Goal: Task Accomplishment & Management: Use online tool/utility

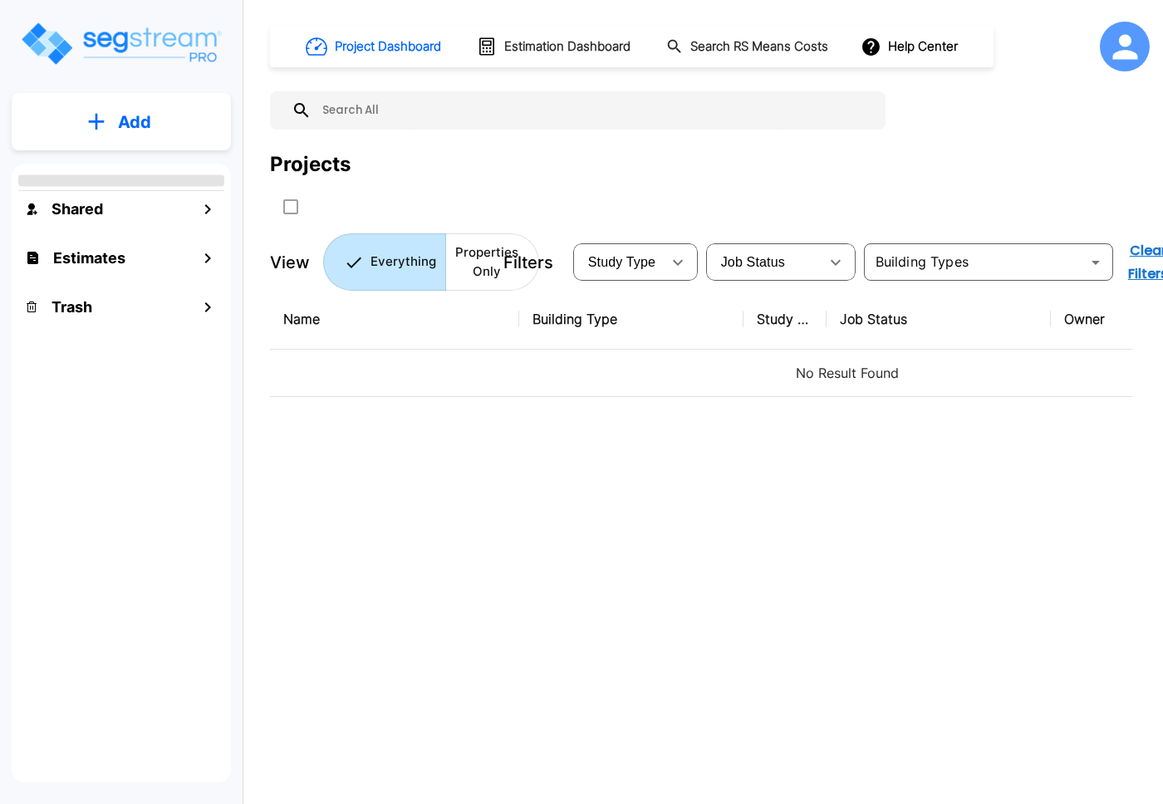
click at [280, 562] on div "Name Building Type Study Type Job Status Owner Last Modified Action No Result F…" at bounding box center [701, 538] width 862 height 498
click at [561, 552] on div "Name Building Type Study Type Job Status Owner Last Modified Action No Result F…" at bounding box center [701, 538] width 862 height 498
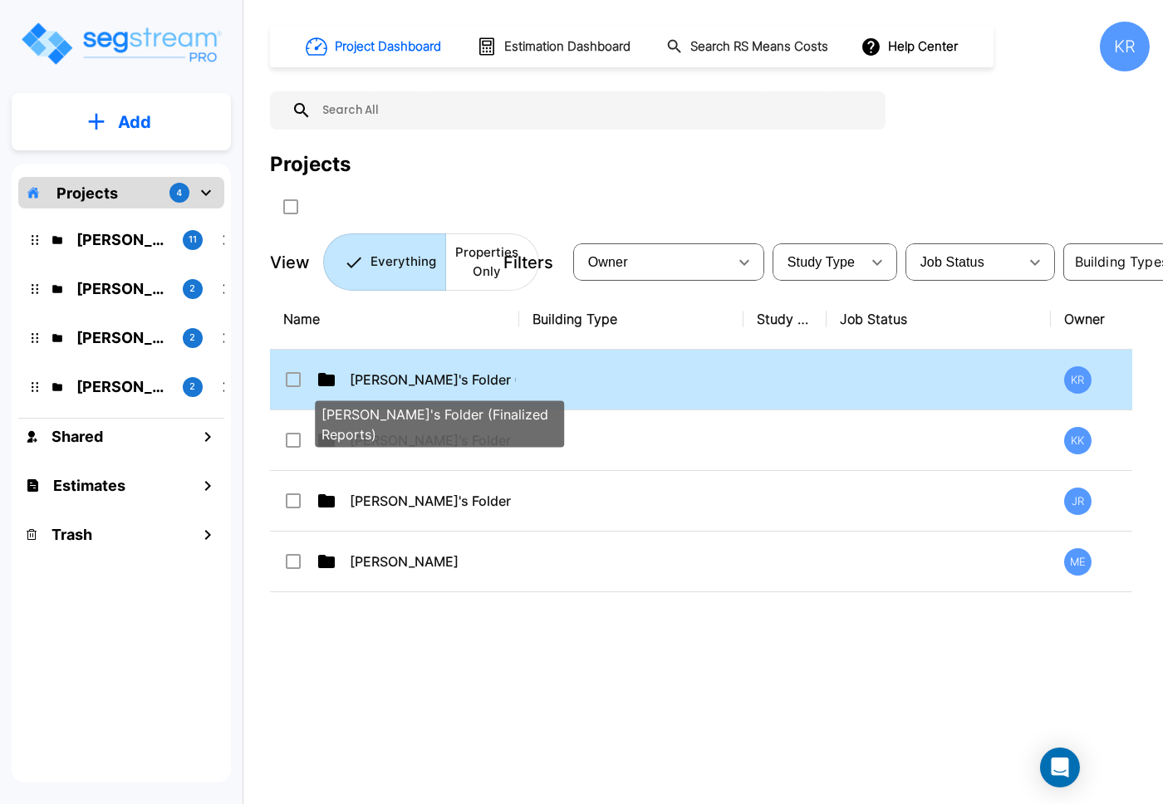
click at [413, 371] on p "[PERSON_NAME]'s Folder (Finalized Reports)" at bounding box center [433, 380] width 166 height 20
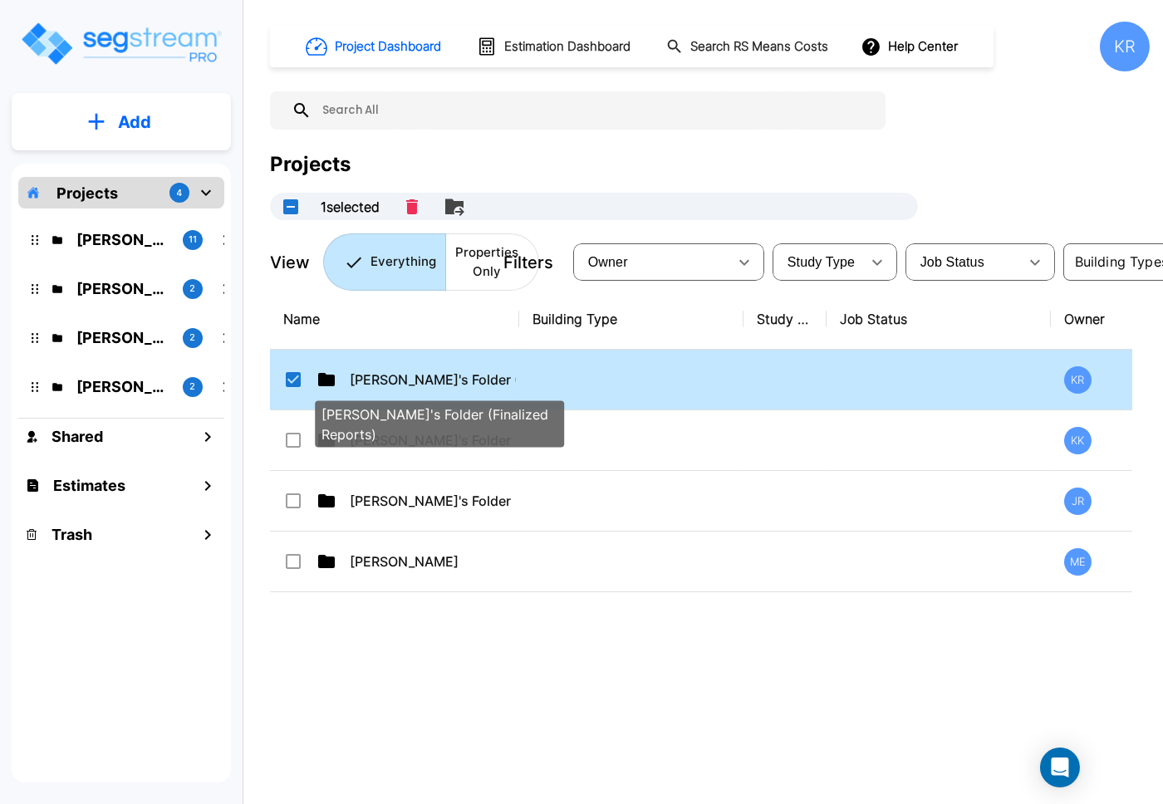
click at [413, 371] on p "[PERSON_NAME]'s Folder (Finalized Reports)" at bounding box center [433, 380] width 166 height 20
checkbox input "false"
click at [413, 371] on p "[PERSON_NAME]'s Folder (Finalized Reports)" at bounding box center [433, 380] width 166 height 20
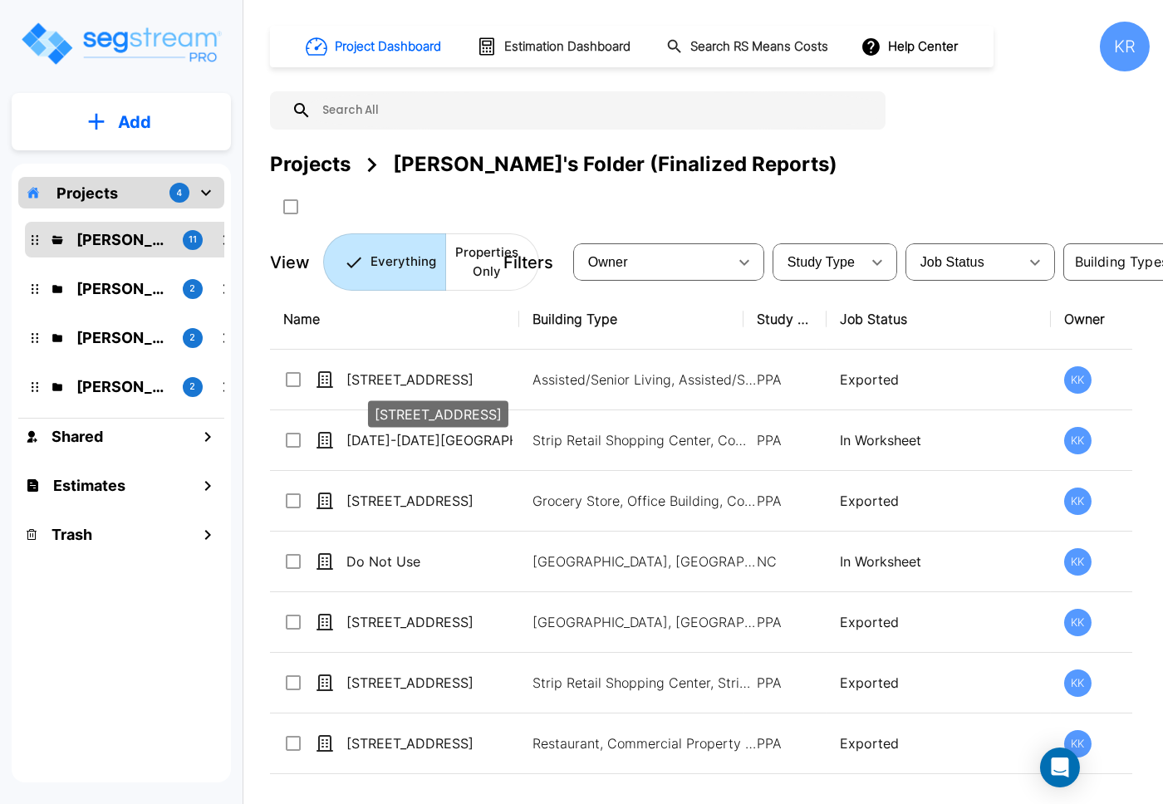
click at [435, 390] on div "[STREET_ADDRESS]" at bounding box center [438, 410] width 144 height 40
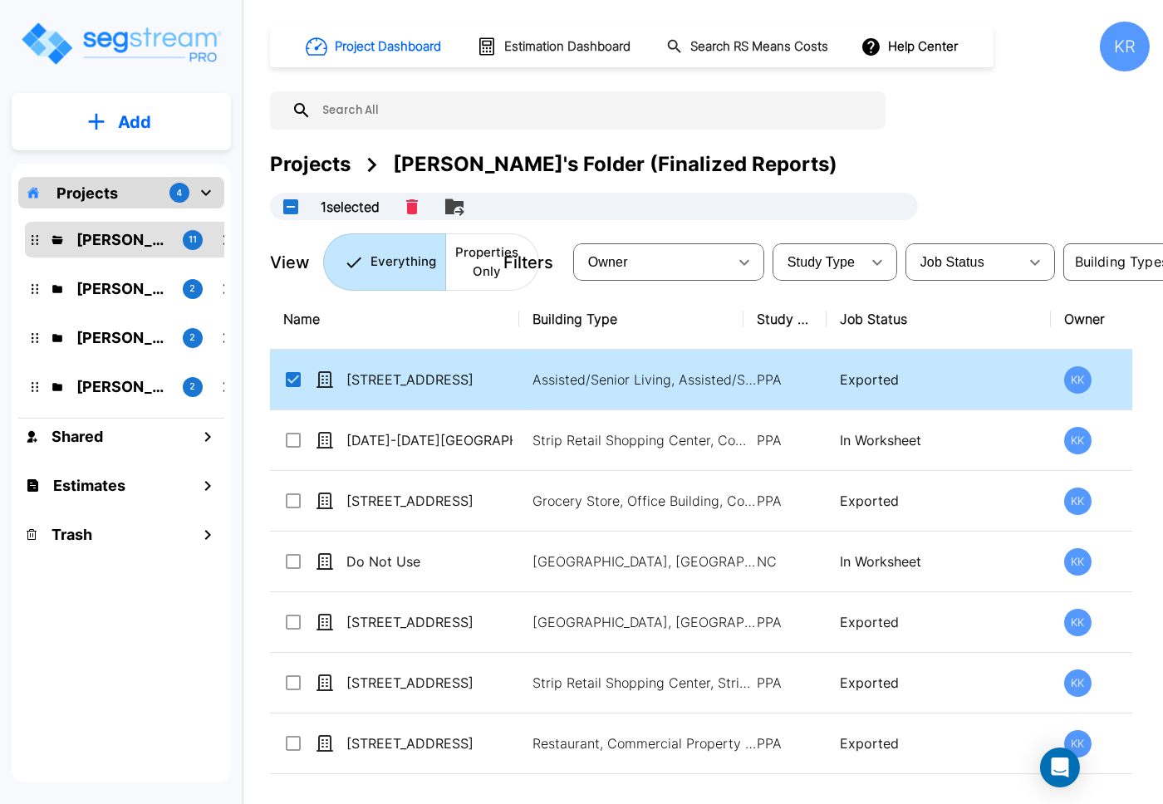
click at [635, 359] on td "Assisted/Senior Living, Assisted/Senior Living Site" at bounding box center [631, 380] width 224 height 61
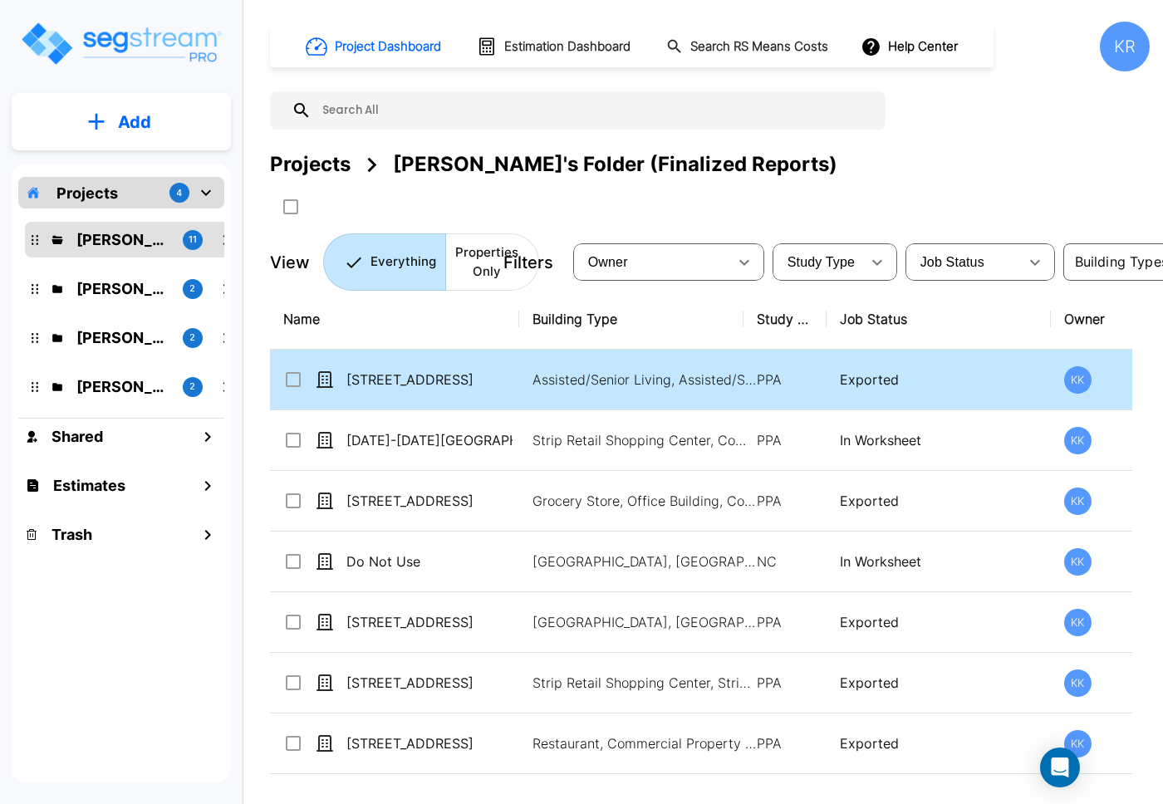
click at [635, 359] on td "Assisted/Senior Living, Assisted/Senior Living Site" at bounding box center [631, 380] width 224 height 61
click at [651, 365] on td "Assisted/Senior Living, Assisted/Senior Living Site" at bounding box center [631, 380] width 224 height 61
click at [651, 364] on td "Assisted/Senior Living, Assisted/Senior Living Site" at bounding box center [631, 380] width 224 height 61
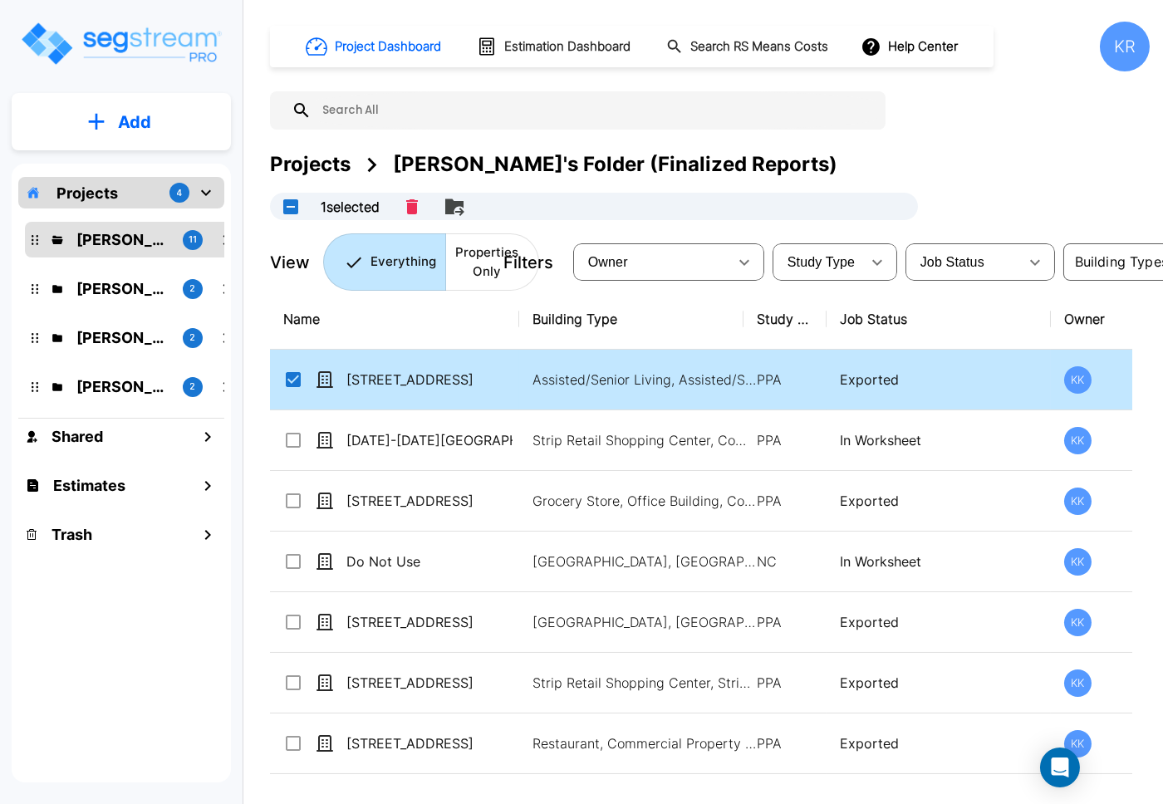
click at [713, 362] on td "Assisted/Senior Living, Assisted/Senior Living Site" at bounding box center [631, 380] width 224 height 61
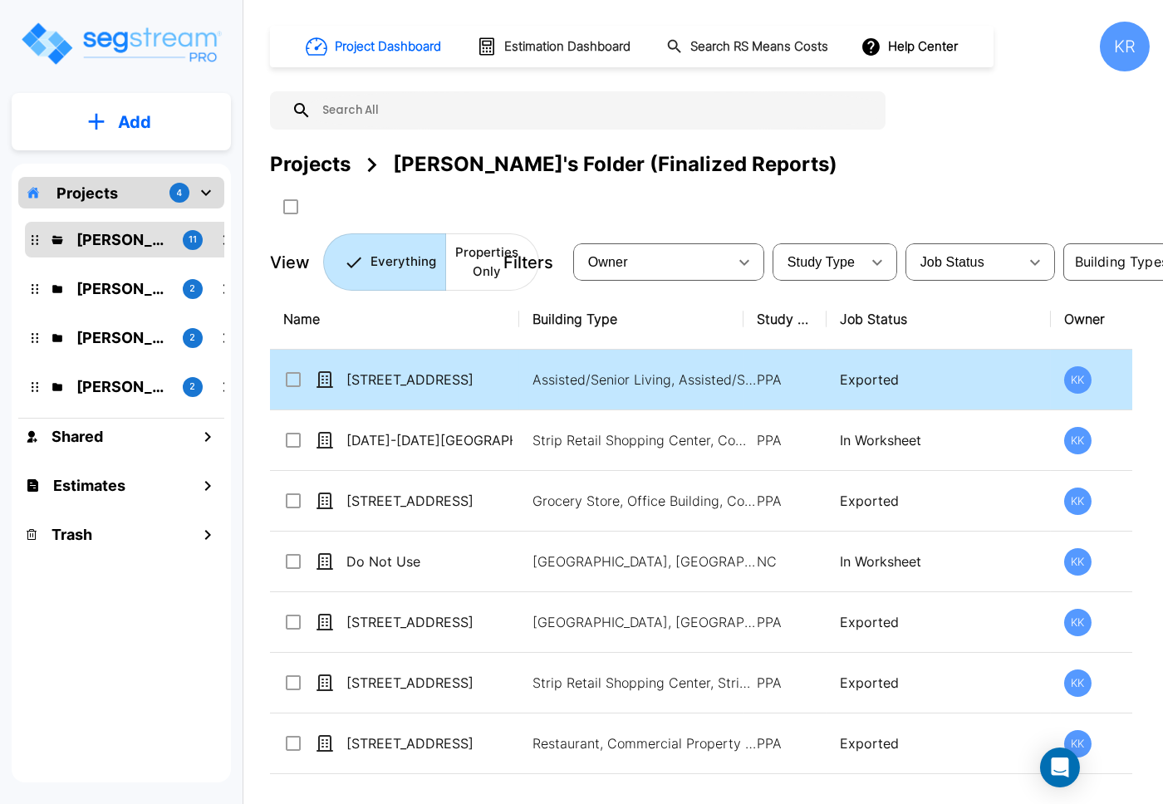
click at [713, 362] on td "Assisted/Senior Living, Assisted/Senior Living Site" at bounding box center [631, 380] width 224 height 61
click at [867, 385] on p "Exported" at bounding box center [939, 380] width 198 height 20
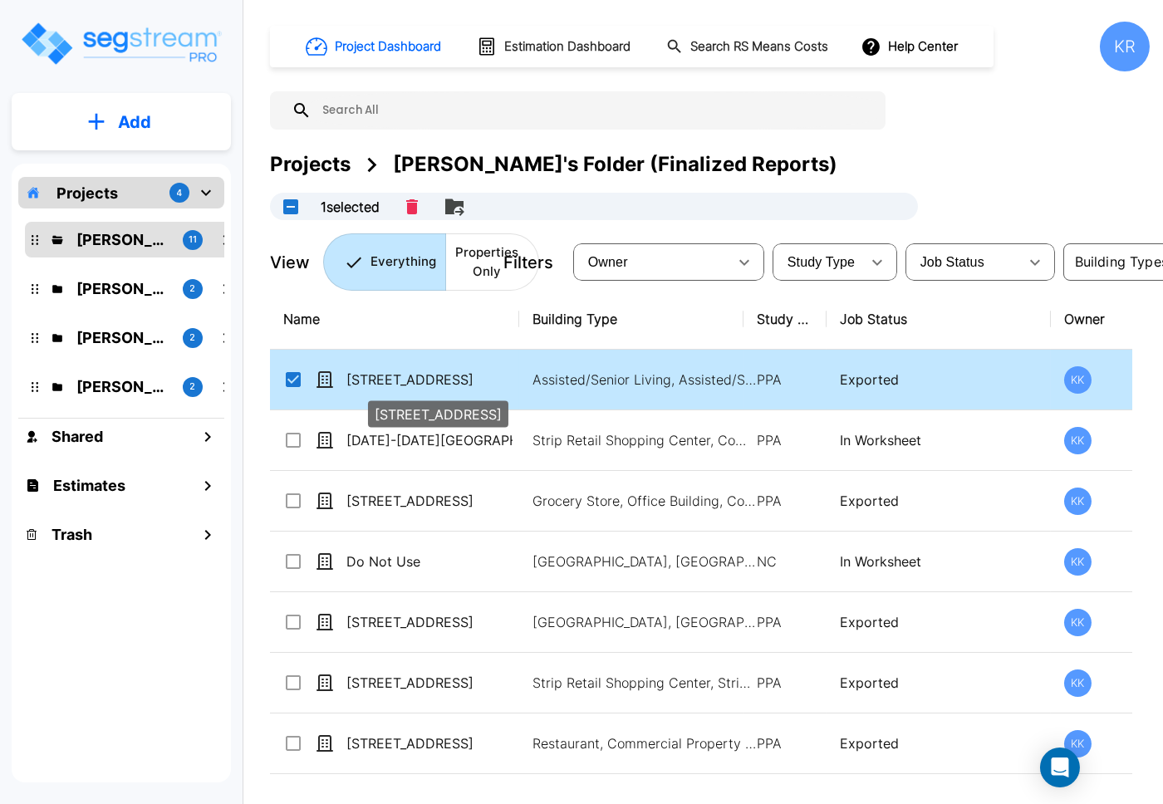
click at [371, 372] on p "[STREET_ADDRESS]" at bounding box center [429, 380] width 166 height 20
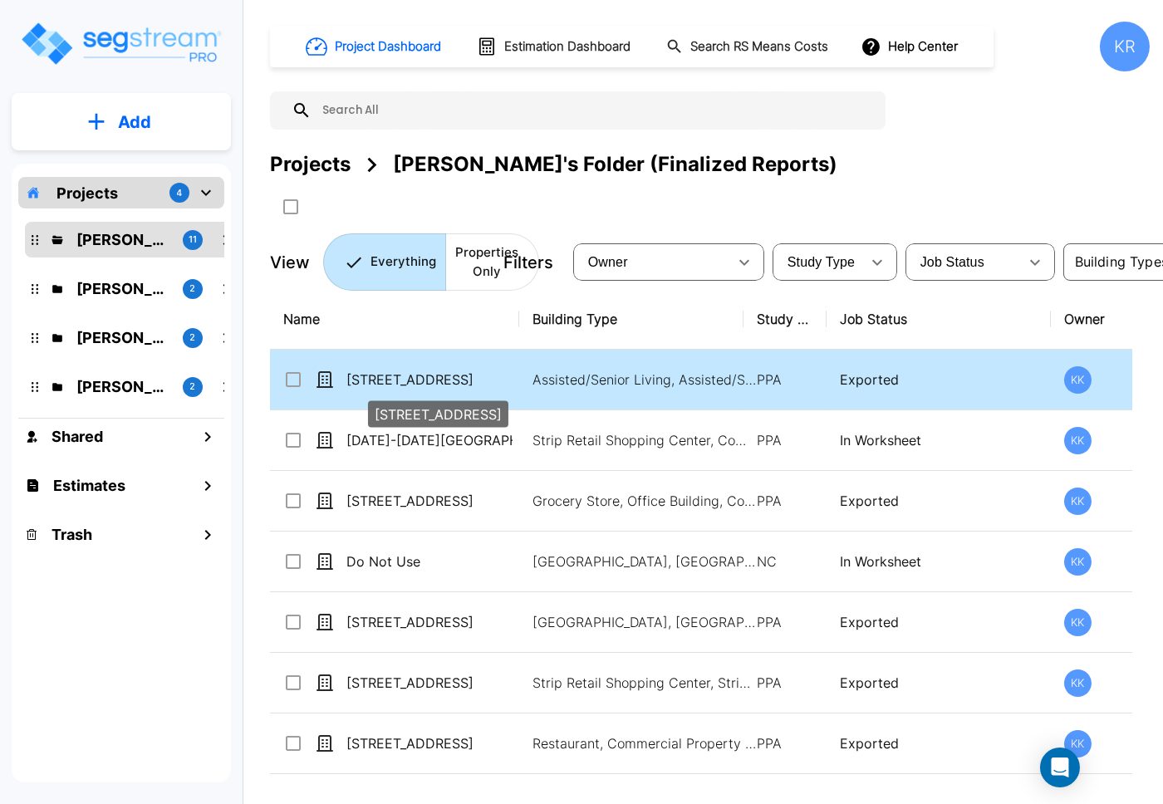
click at [371, 372] on p "[STREET_ADDRESS]" at bounding box center [429, 380] width 166 height 20
click at [324, 380] on icon at bounding box center [325, 379] width 17 height 17
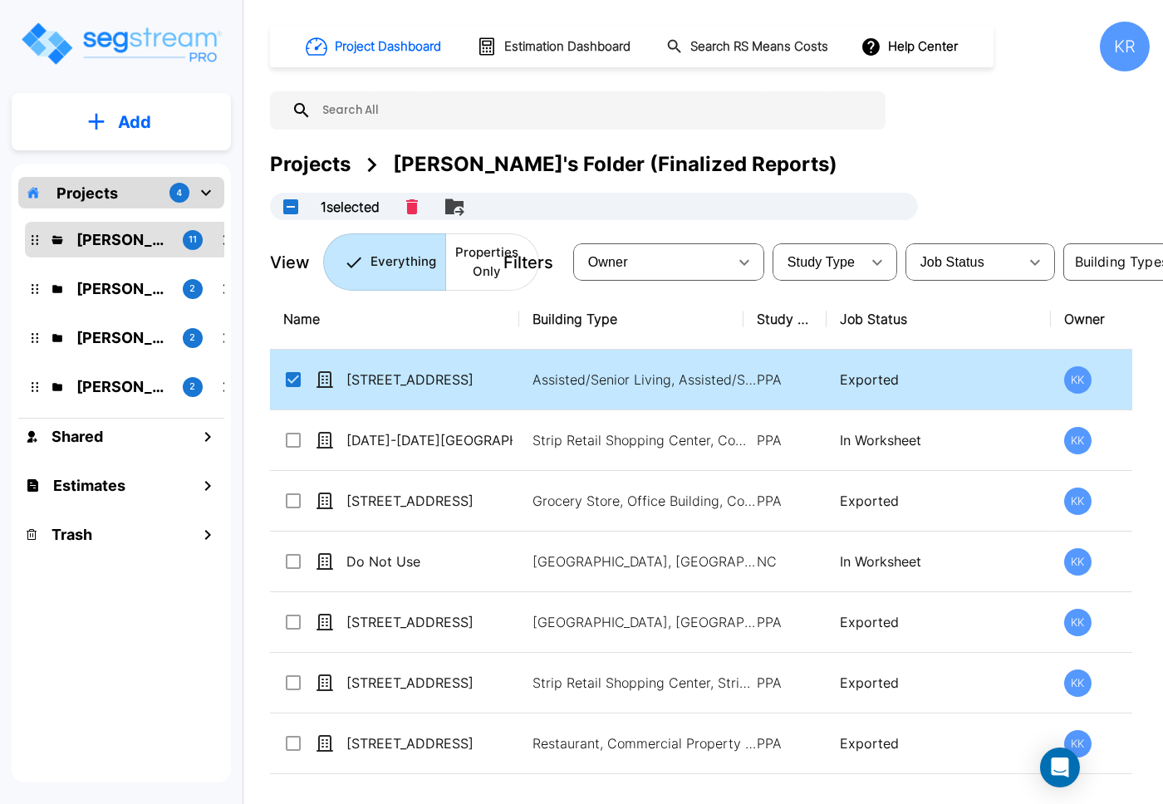
click at [324, 379] on icon at bounding box center [325, 379] width 17 height 17
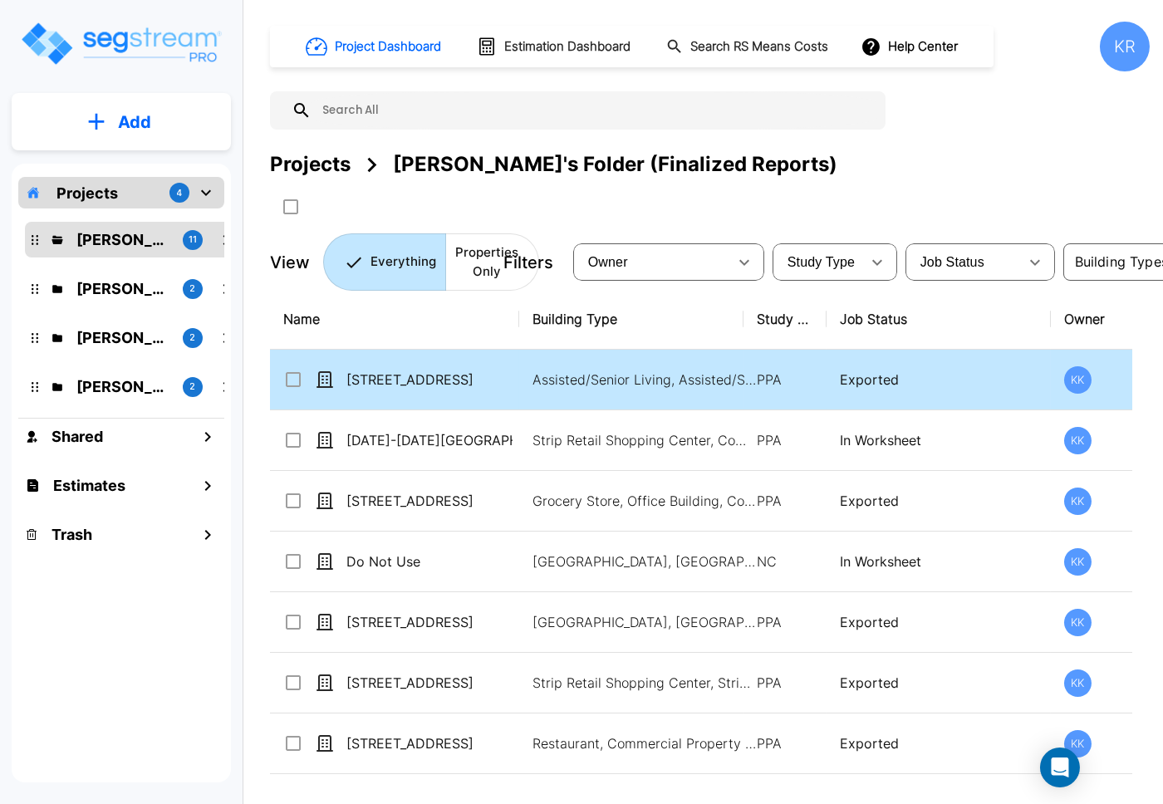
click at [324, 379] on icon at bounding box center [325, 379] width 17 height 17
checkbox input "true"
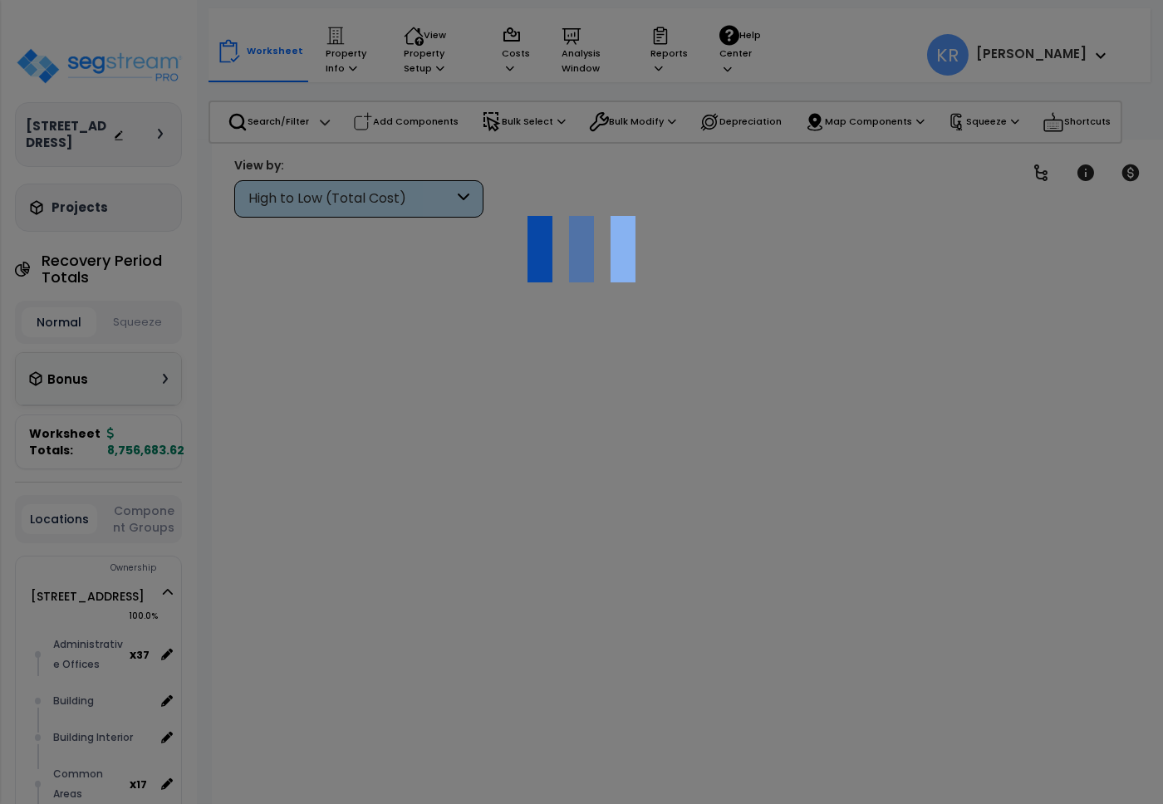
drag, startPoint x: 0, startPoint y: 0, endPoint x: 302, endPoint y: 349, distance: 461.2
click at [302, 349] on div at bounding box center [581, 402] width 1163 height 804
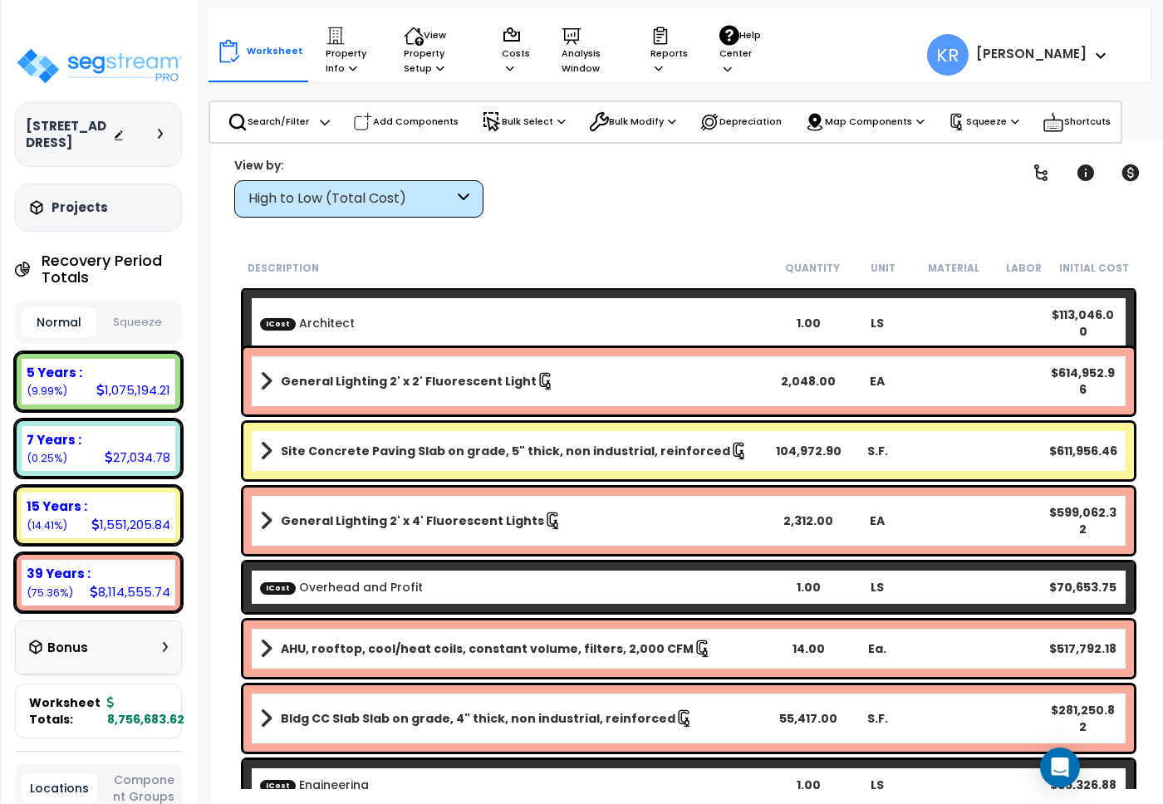
click at [59, 223] on div "Projects Recent/In-folder Properties" at bounding box center [98, 208] width 167 height 48
click at [66, 210] on h3 "Projects" at bounding box center [80, 207] width 56 height 17
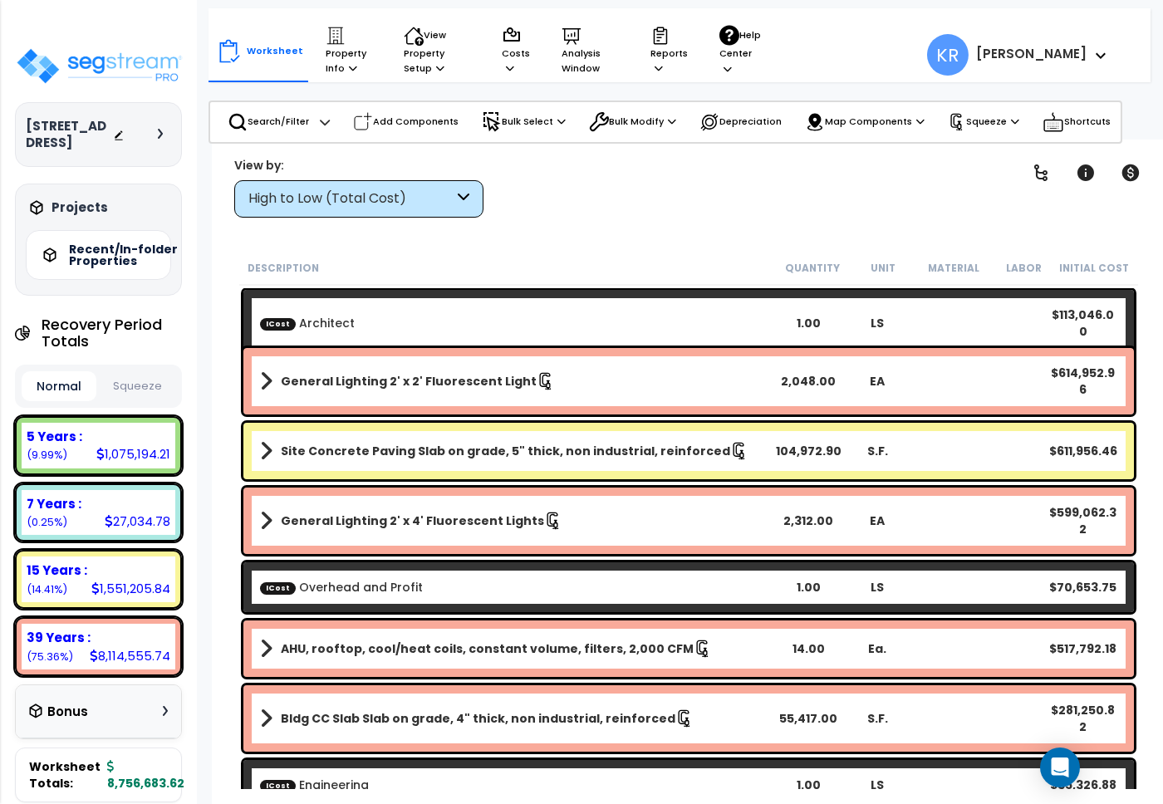
click at [66, 203] on h3 "Projects" at bounding box center [80, 207] width 56 height 17
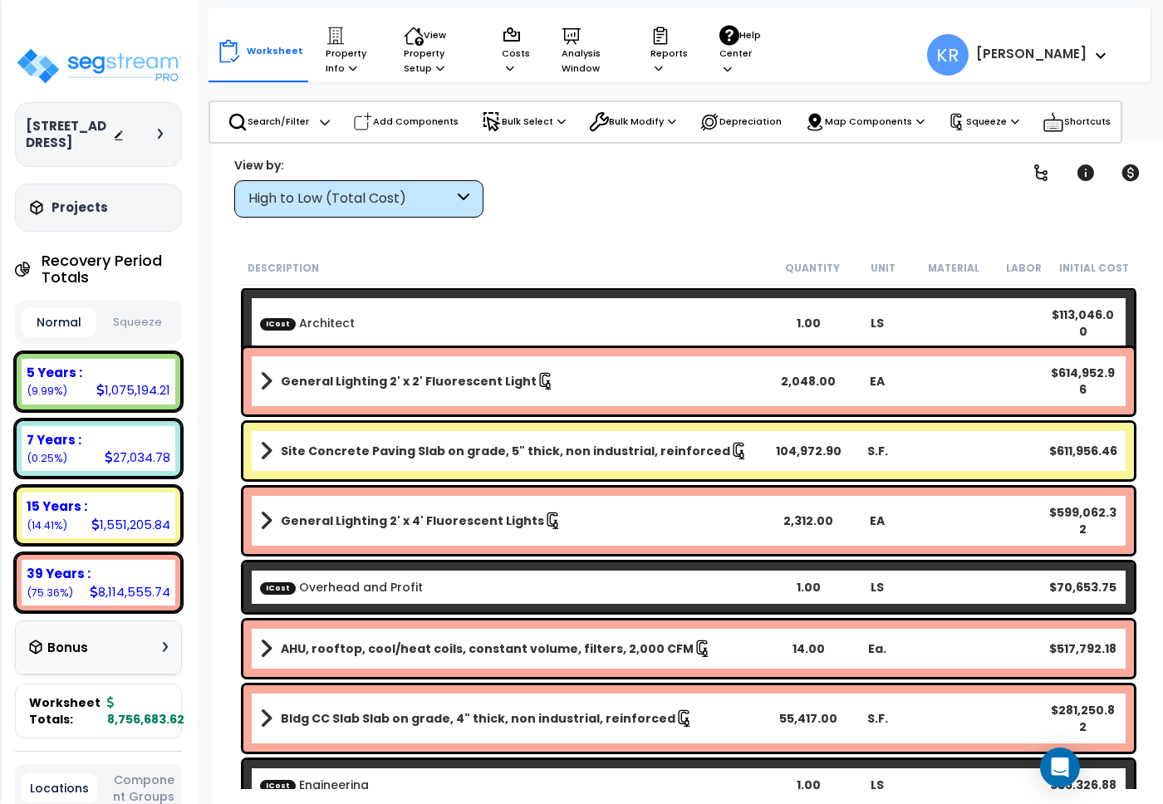
click at [66, 203] on h3 "Projects" at bounding box center [80, 207] width 56 height 17
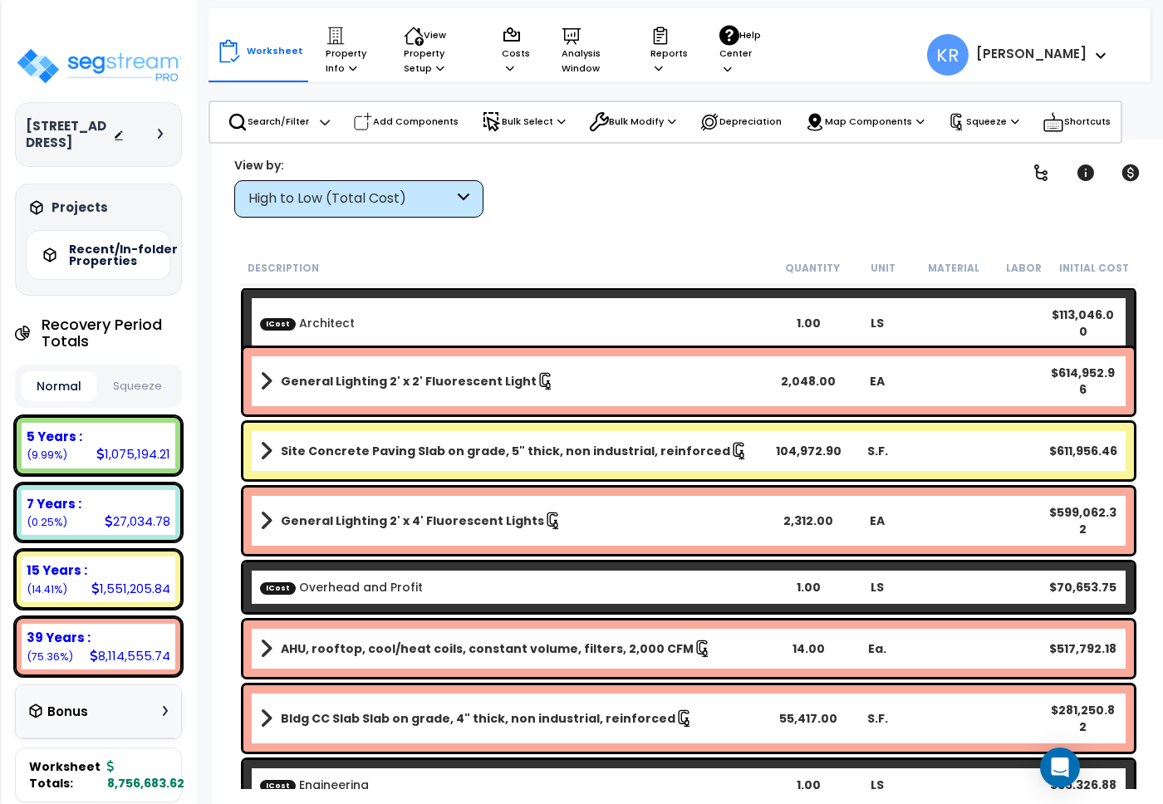
click at [35, 114] on div "204 Energy Pkwy Depreciable Tax Basis : $1,413,075.00 Placed-In-Service Date : …" at bounding box center [98, 134] width 167 height 65
click at [38, 137] on h3 "[STREET_ADDRESS]" at bounding box center [69, 134] width 87 height 33
click at [161, 129] on icon at bounding box center [160, 134] width 5 height 10
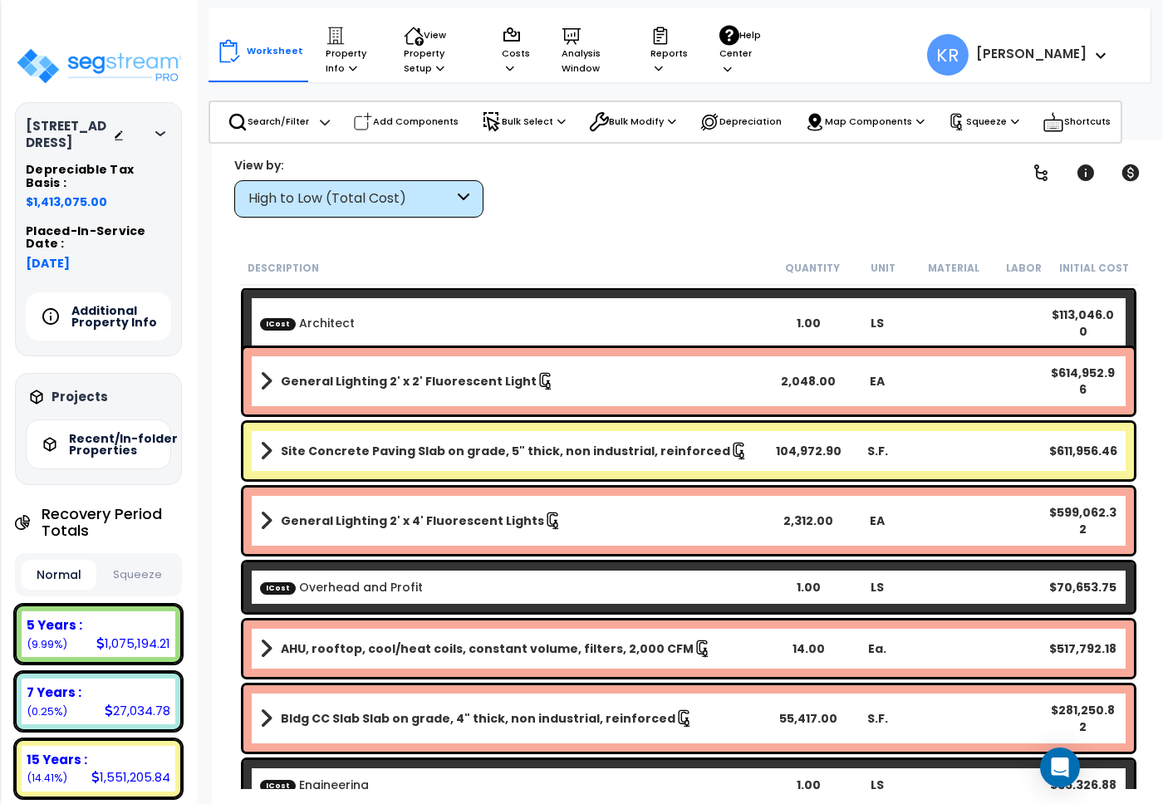
click at [161, 129] on div at bounding box center [164, 134] width 13 height 10
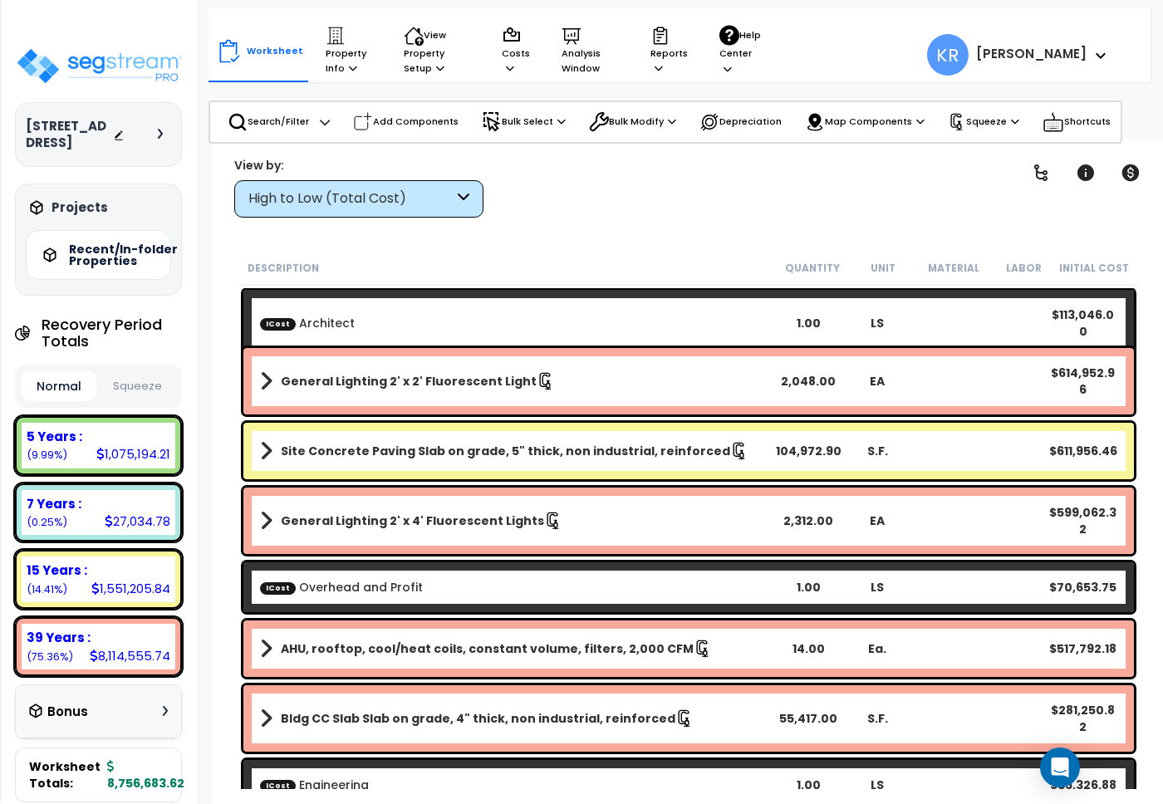
click at [97, 43] on div "204 Energy Pkwy Depreciable Tax Basis : $1,413,075.00 Placed-In-Service Date : …" at bounding box center [98, 402] width 197 height 804
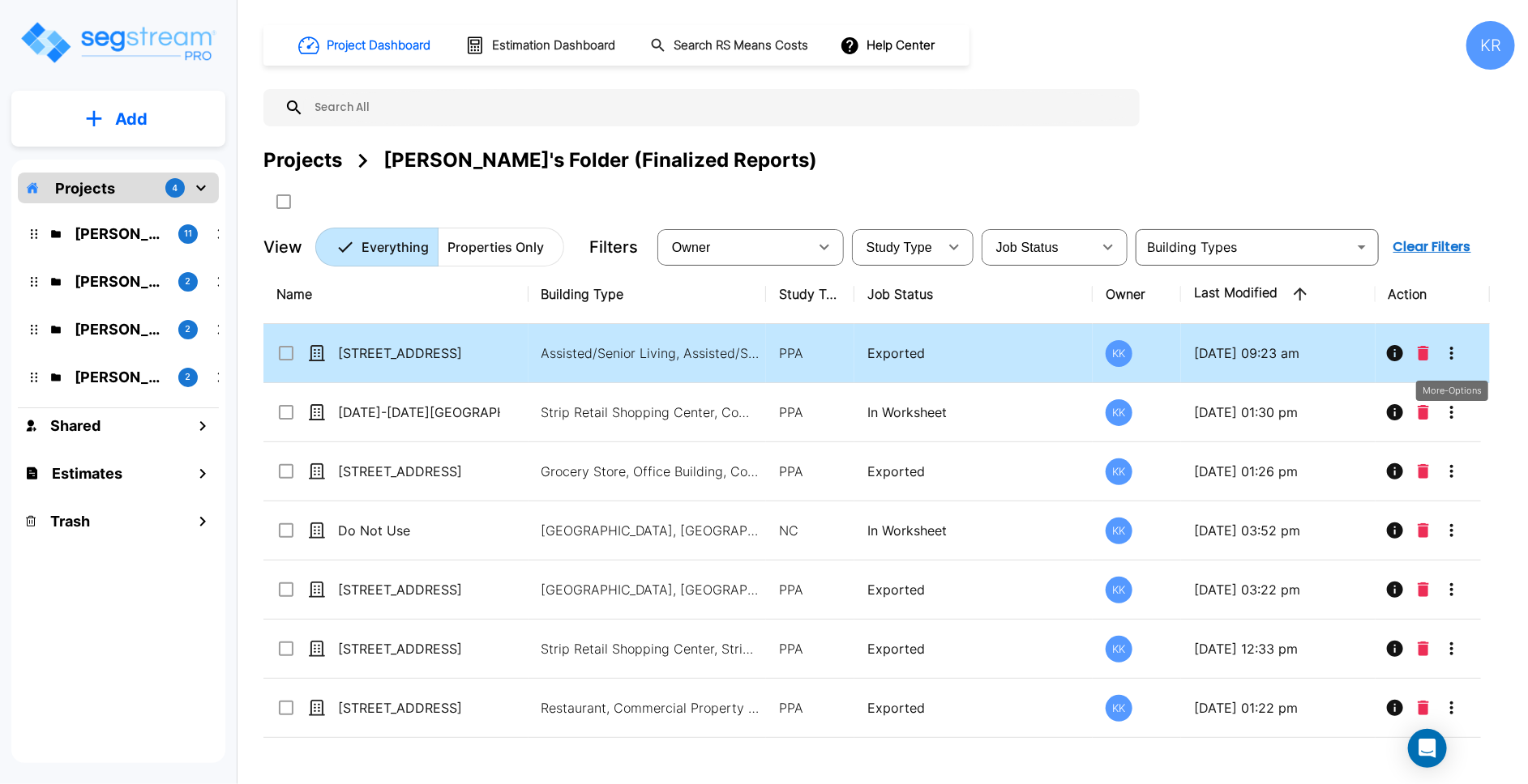
click at [1134, 353] on icon "More-Options" at bounding box center [1452, 353] width 20 height 20
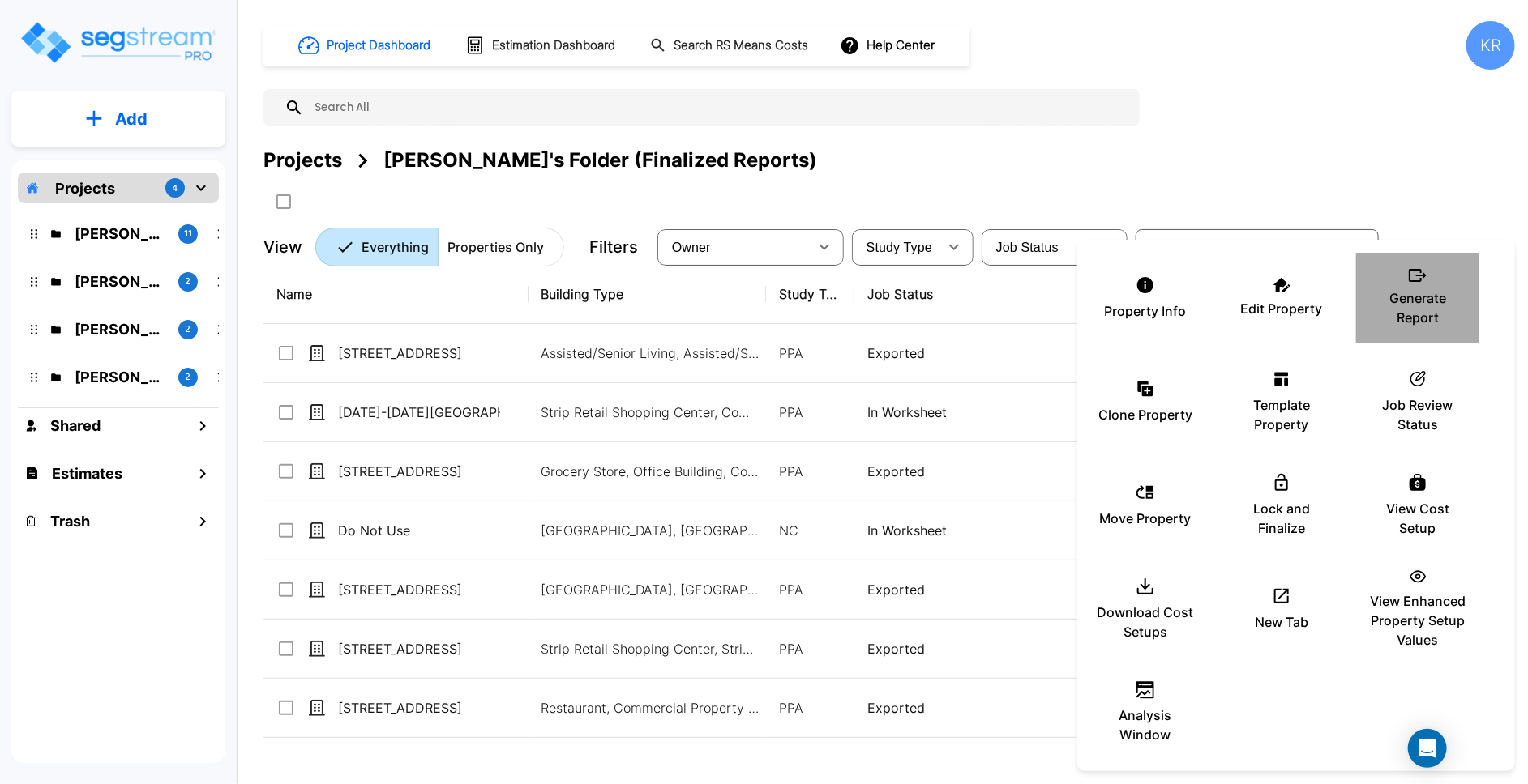
click at [1134, 299] on p "Generate Report" at bounding box center [1418, 308] width 98 height 39
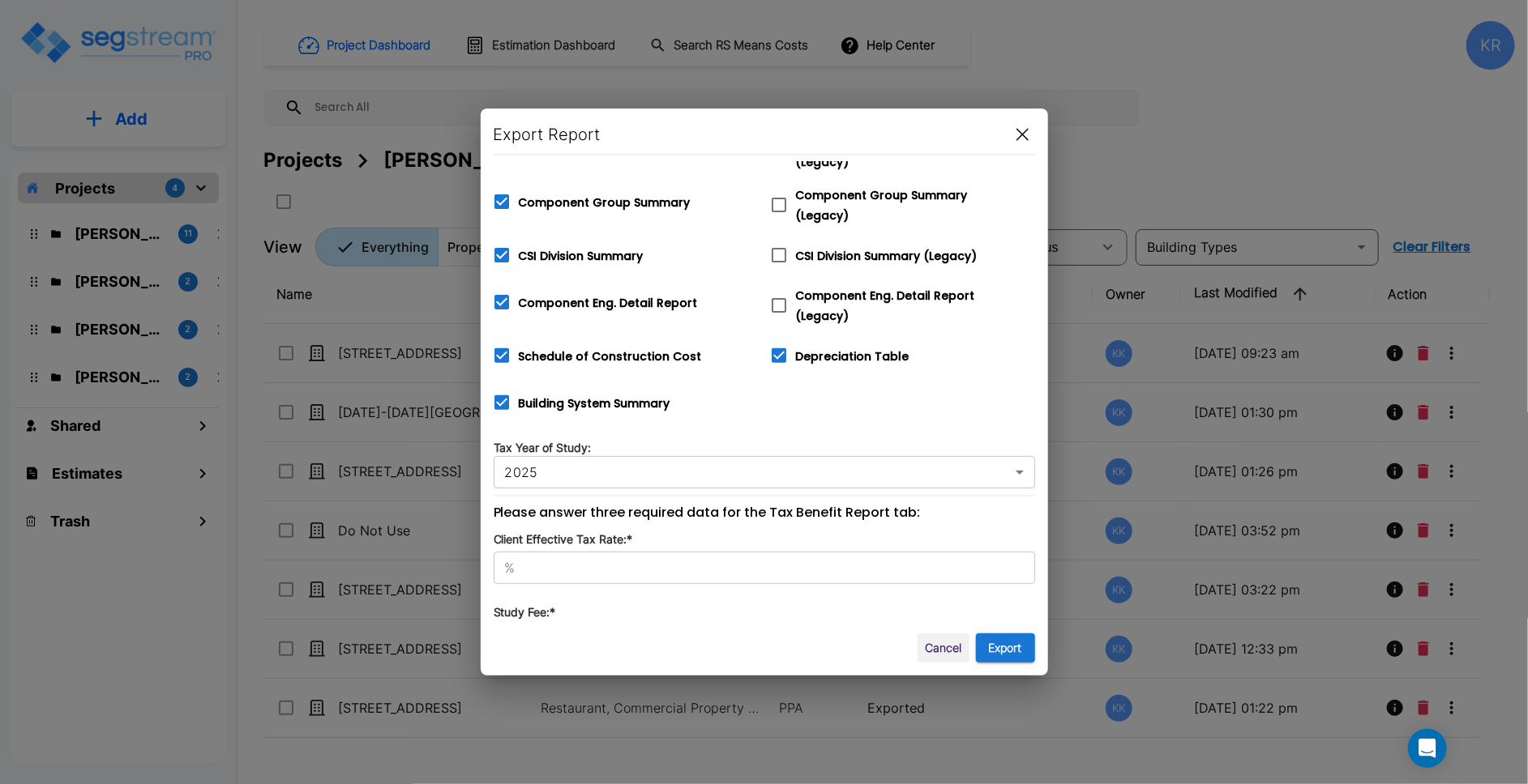
scroll to position [362, 0]
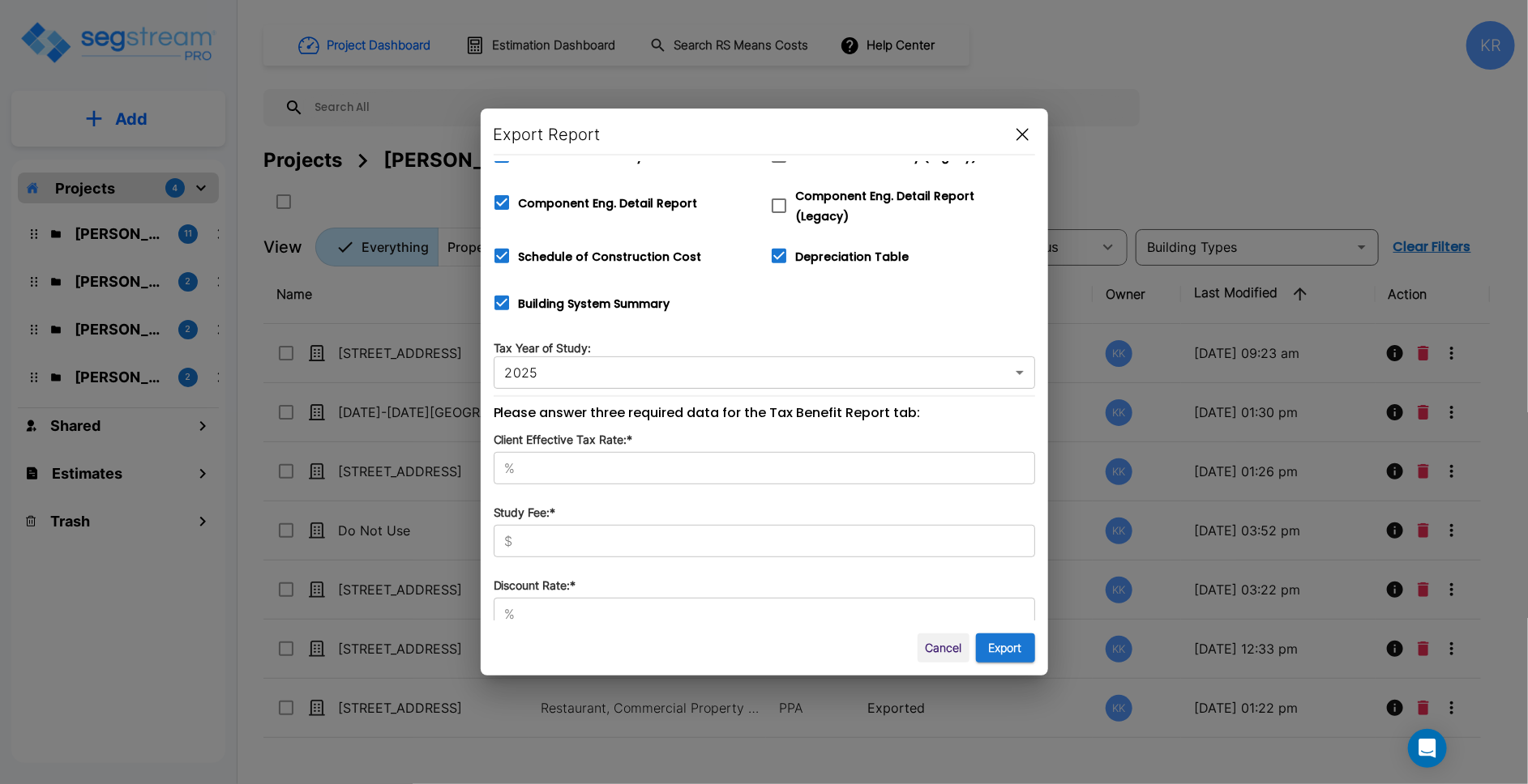
click at [528, 460] on input "text" at bounding box center [779, 468] width 513 height 17
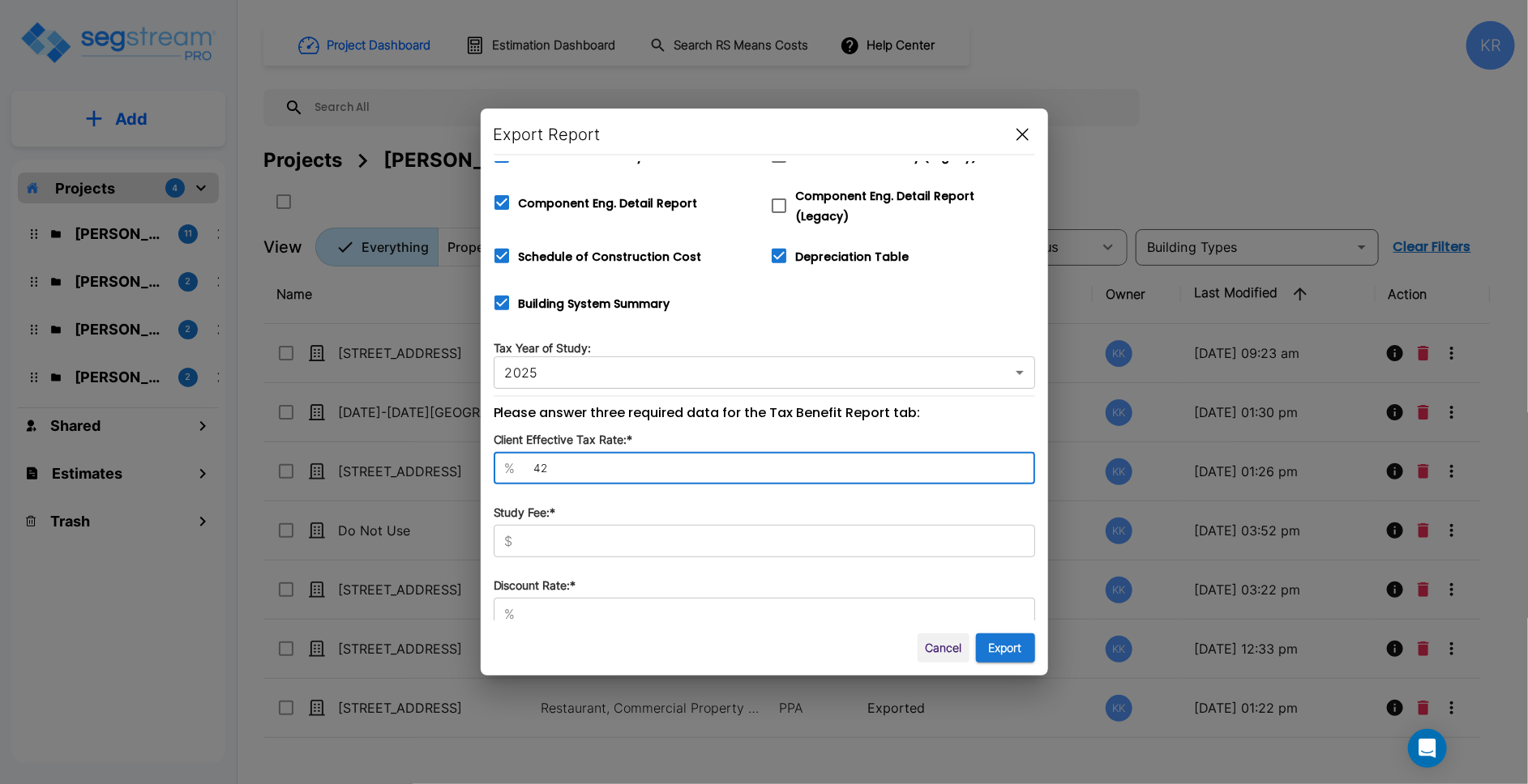
type input "42"
click at [546, 537] on input "text" at bounding box center [778, 541] width 515 height 17
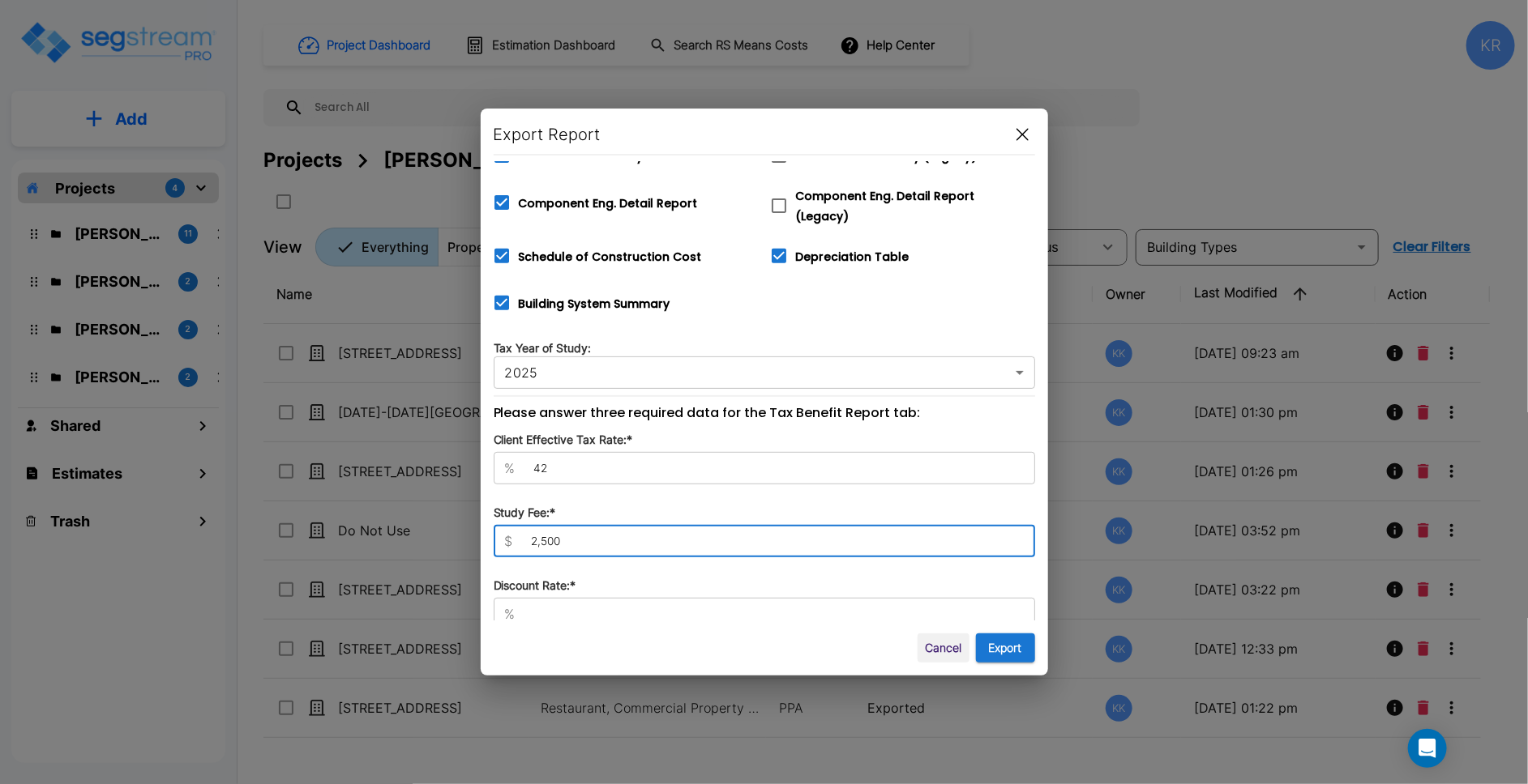
type input "2,500"
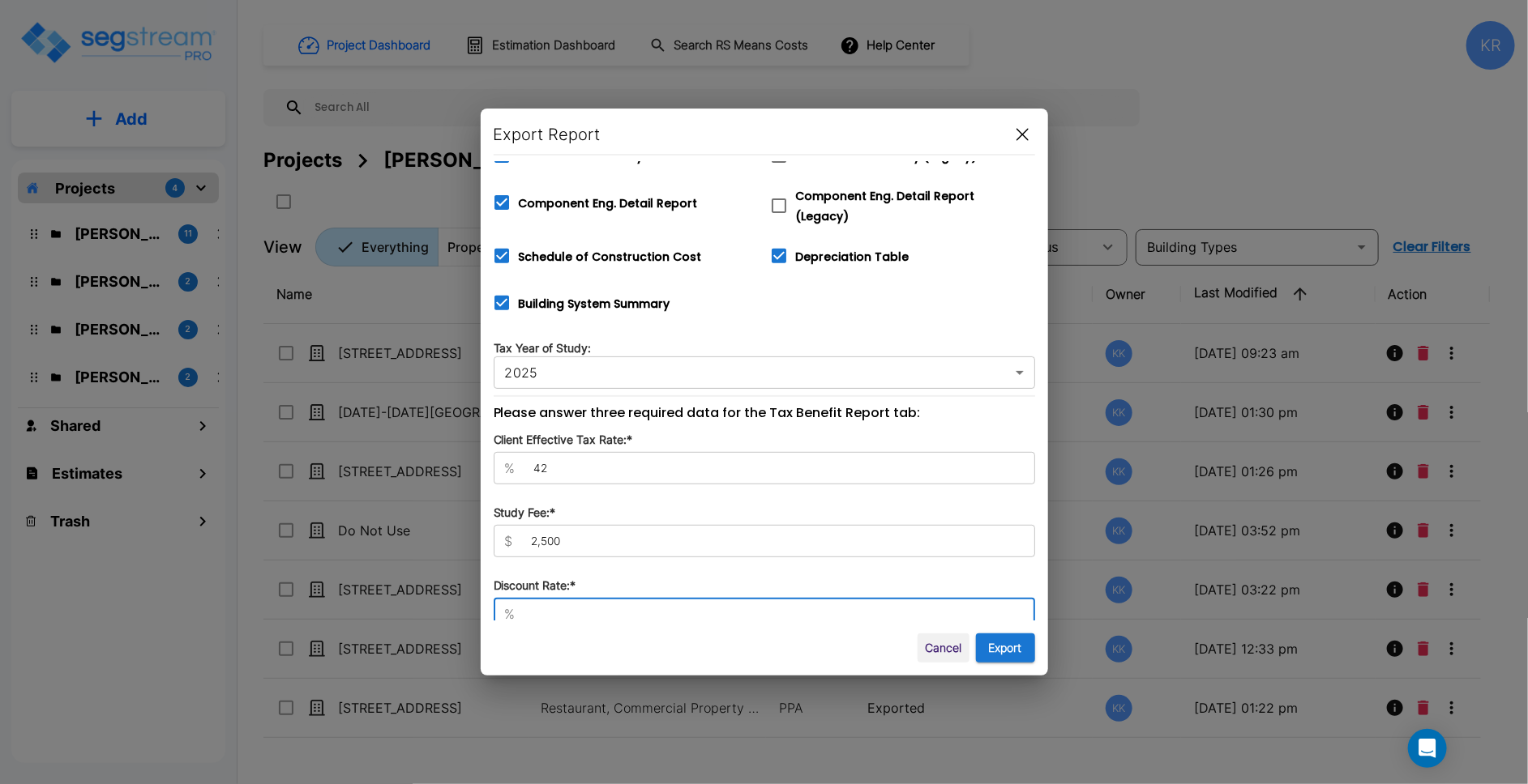
click at [526, 606] on input "text" at bounding box center [779, 613] width 513 height 17
type input "8"
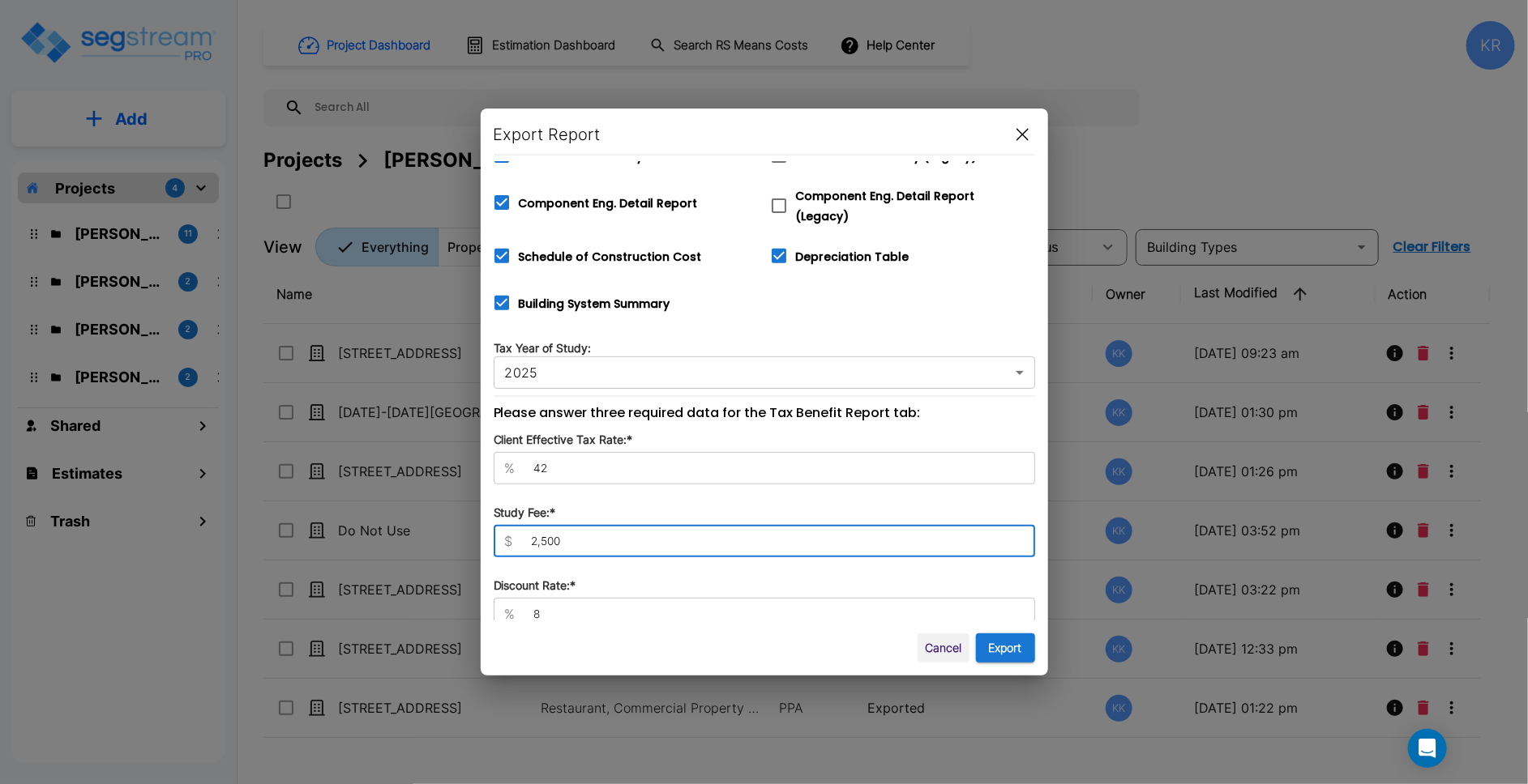
drag, startPoint x: 582, startPoint y: 532, endPoint x: 448, endPoint y: 527, distance: 134.1
click at [442, 529] on div "Export Report Export via Engineering Reports Only (MS Excel) xlsx ​ Select the …" at bounding box center [764, 392] width 1528 height 784
type input "10,500"
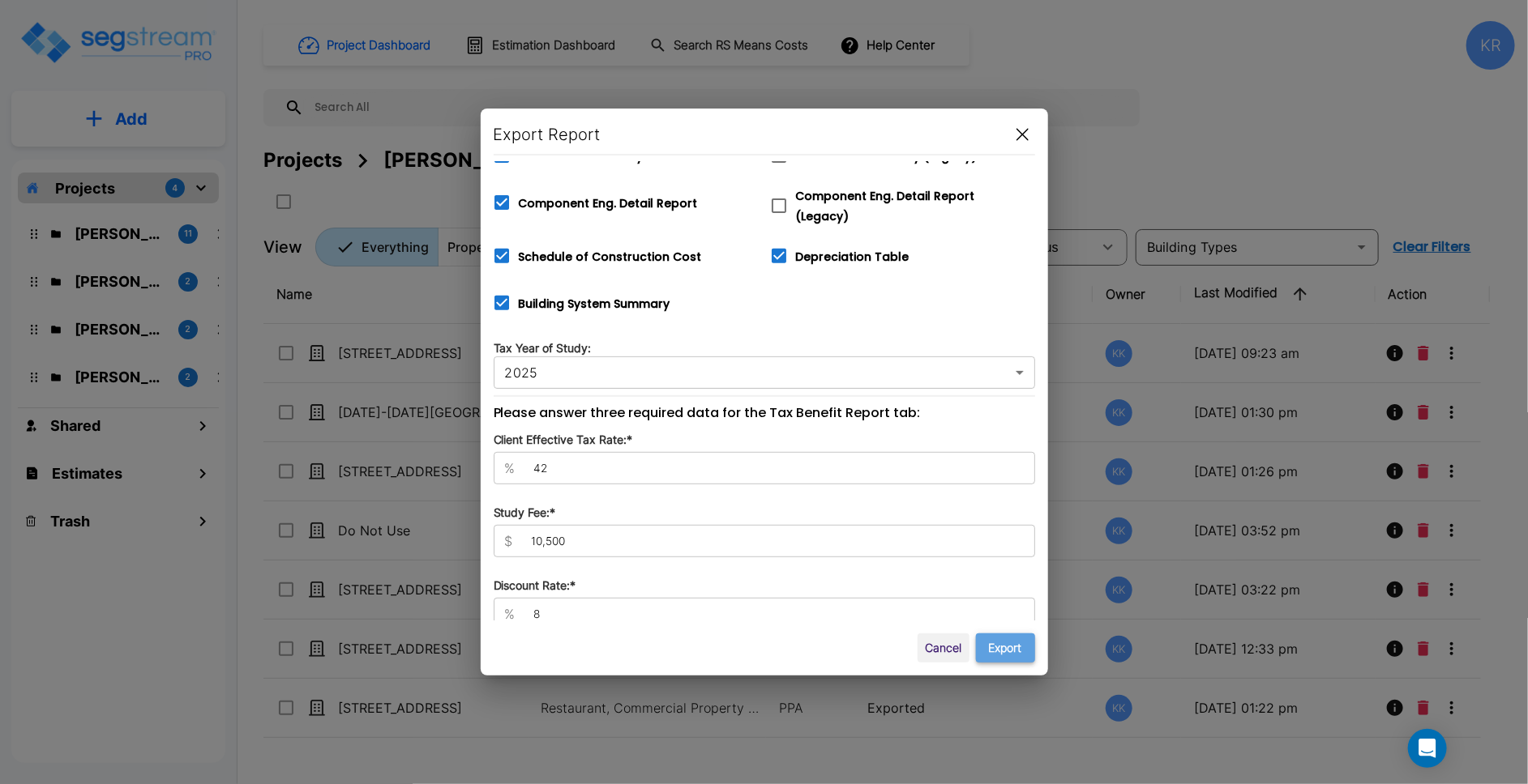
click at [993, 648] on button "Export" at bounding box center [1005, 648] width 60 height 30
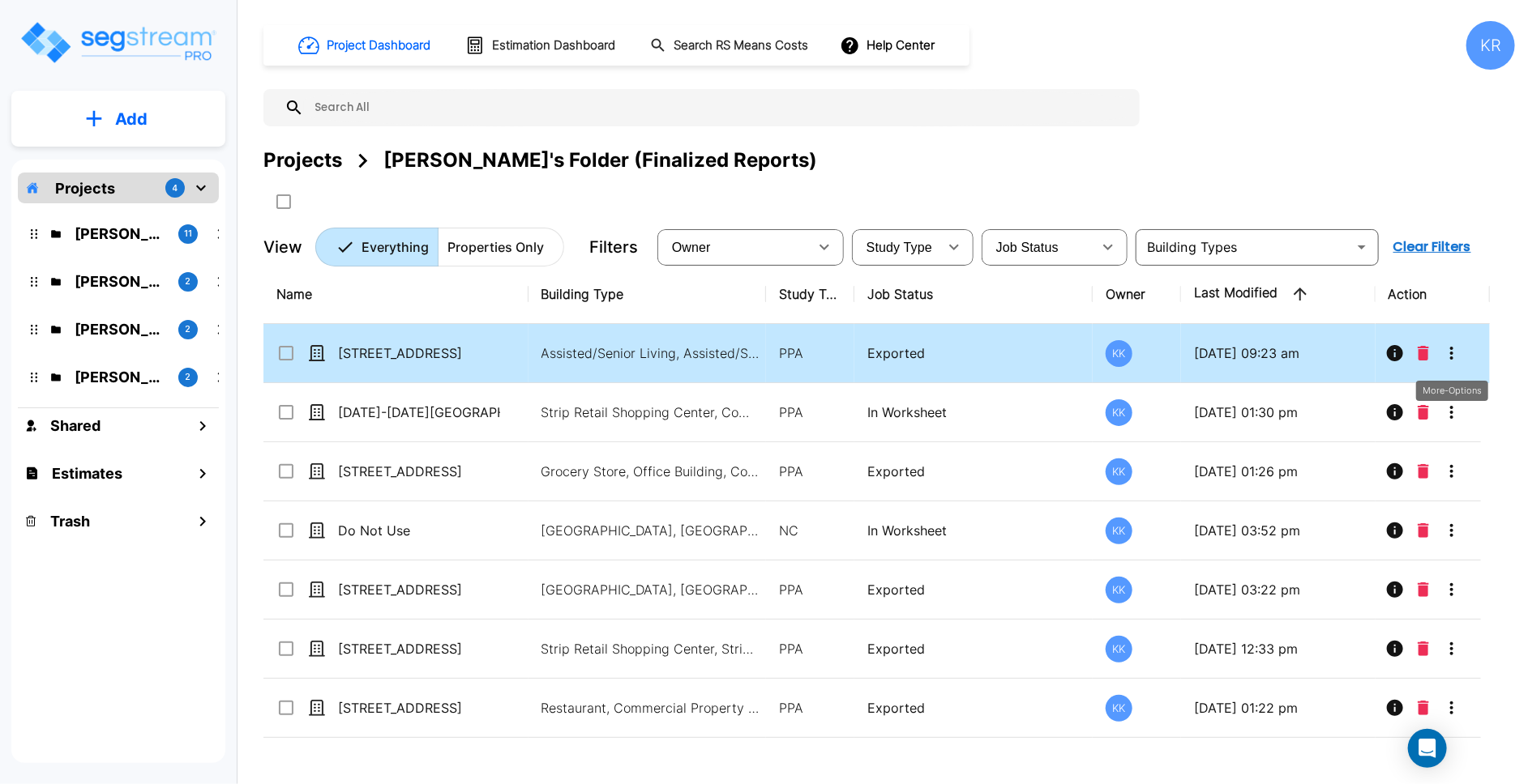
click at [1134, 345] on icon "More-Options" at bounding box center [1452, 353] width 20 height 20
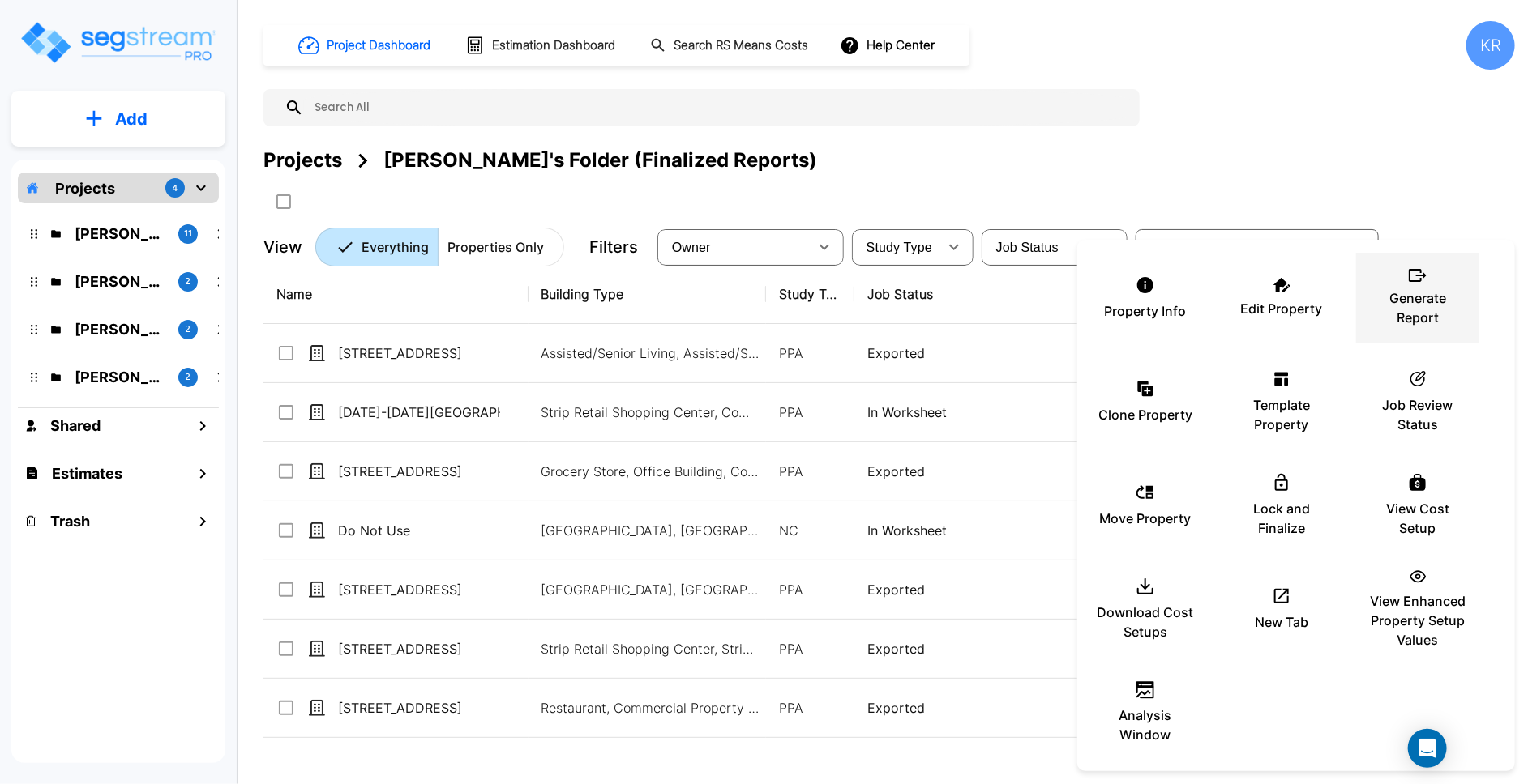
click at [1134, 298] on p "Generate Report" at bounding box center [1418, 308] width 98 height 39
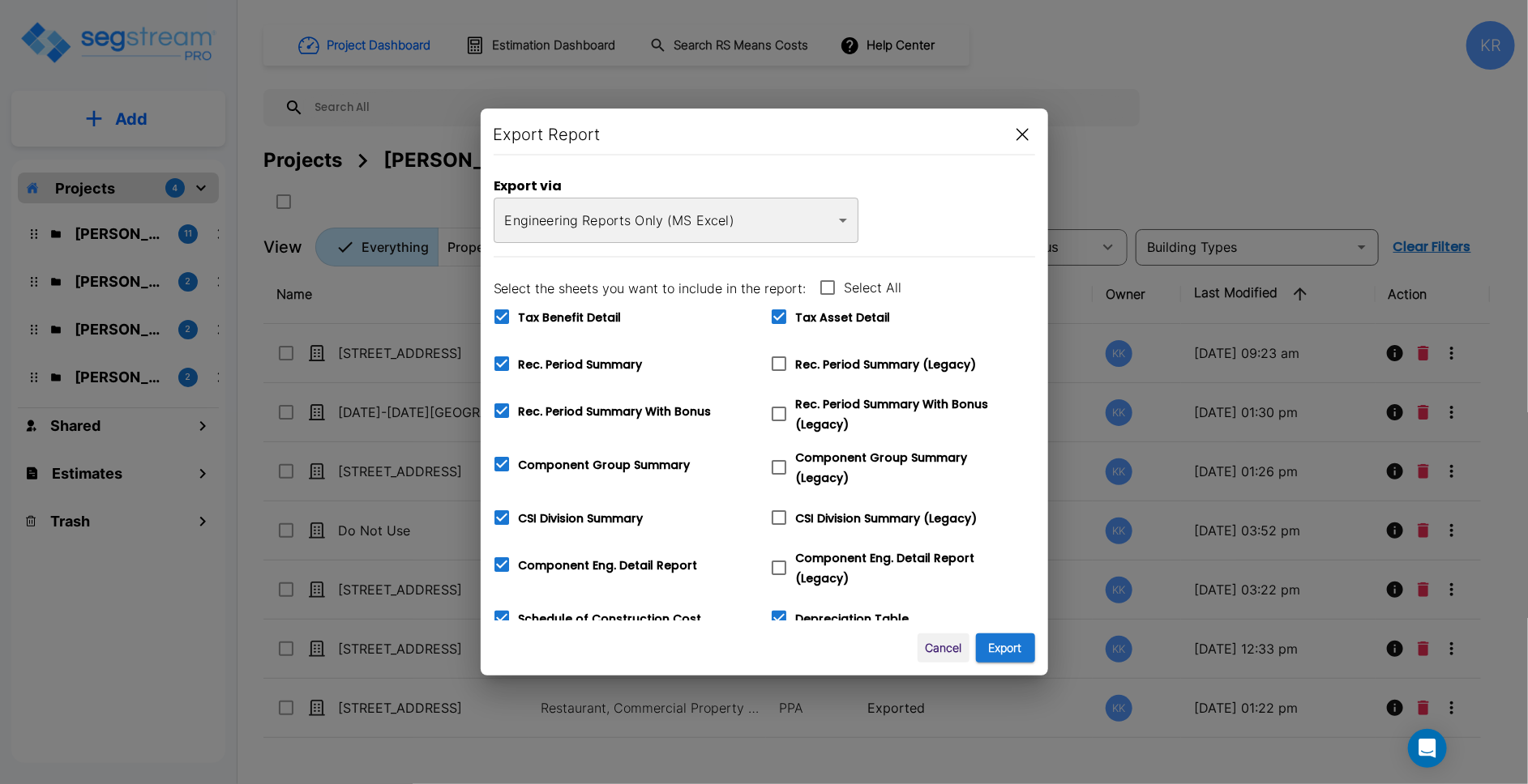
click at [496, 309] on input "Tax Benefit Detail" at bounding box center [493, 306] width 17 height 14
checkbox input "false"
click at [779, 315] on icon at bounding box center [779, 316] width 15 height 15
click at [779, 313] on input "Tax Asset Detail" at bounding box center [770, 306] width 17 height 14
checkbox input "false"
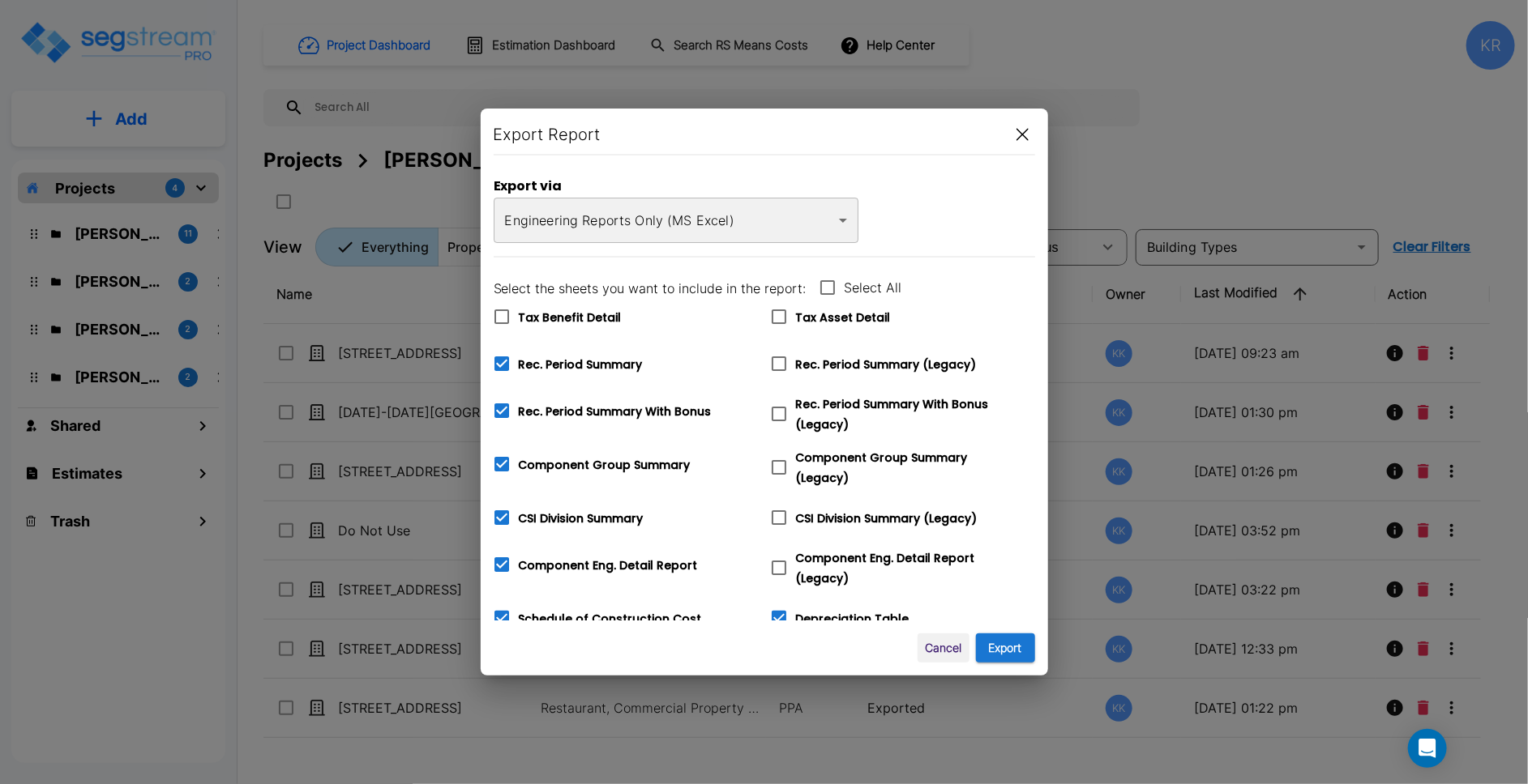
checkbox input "true"
click at [501, 367] on icon at bounding box center [502, 364] width 15 height 15
click at [501, 361] on input "Rec. Period Summary" at bounding box center [493, 354] width 17 height 14
checkbox input "false"
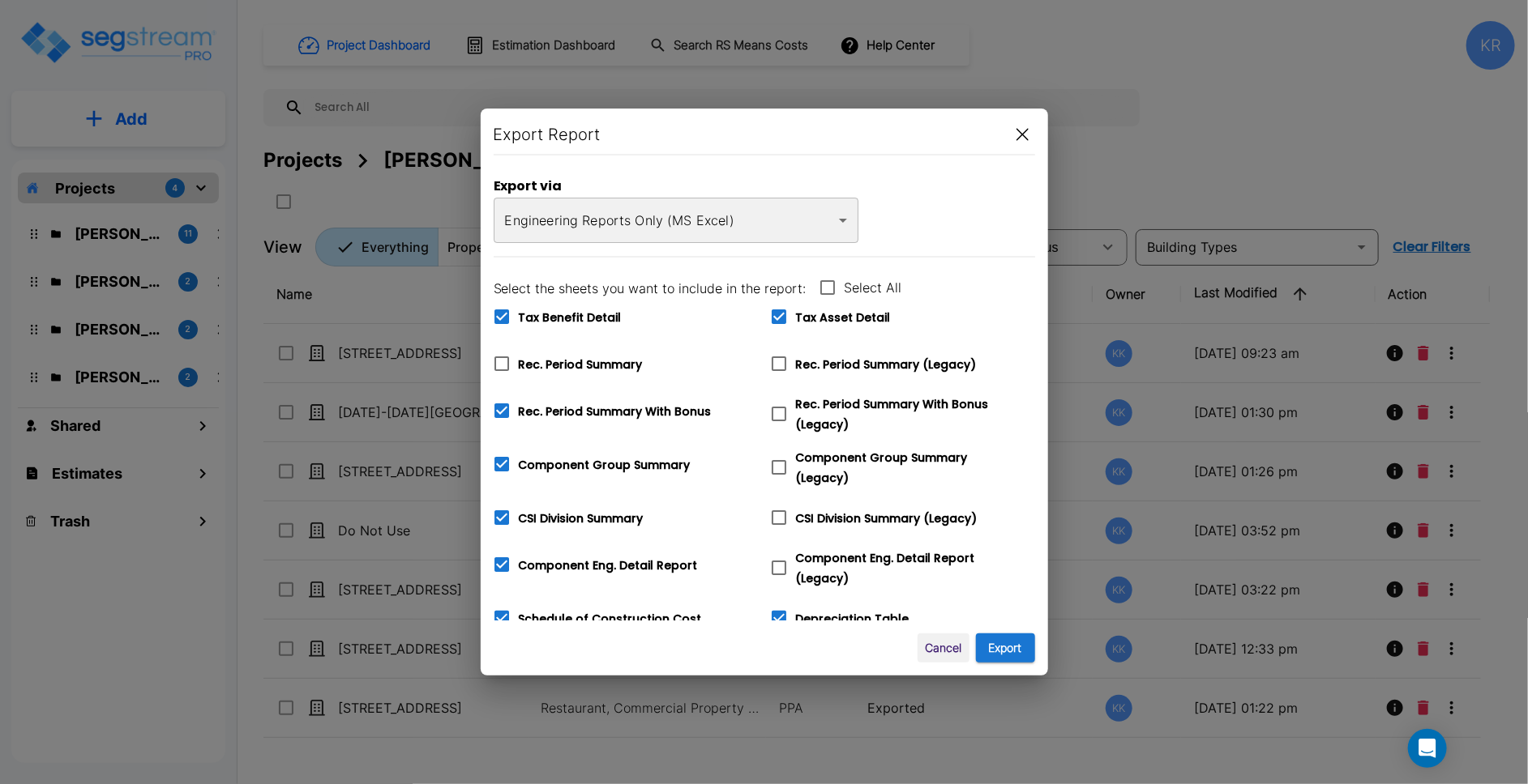
click at [502, 318] on icon at bounding box center [502, 317] width 20 height 20
click at [501, 313] on input "Tax Benefit Detail" at bounding box center [493, 306] width 17 height 14
checkbox input "false"
click at [776, 307] on input "Tax Asset Detail" at bounding box center [770, 306] width 17 height 14
checkbox input "false"
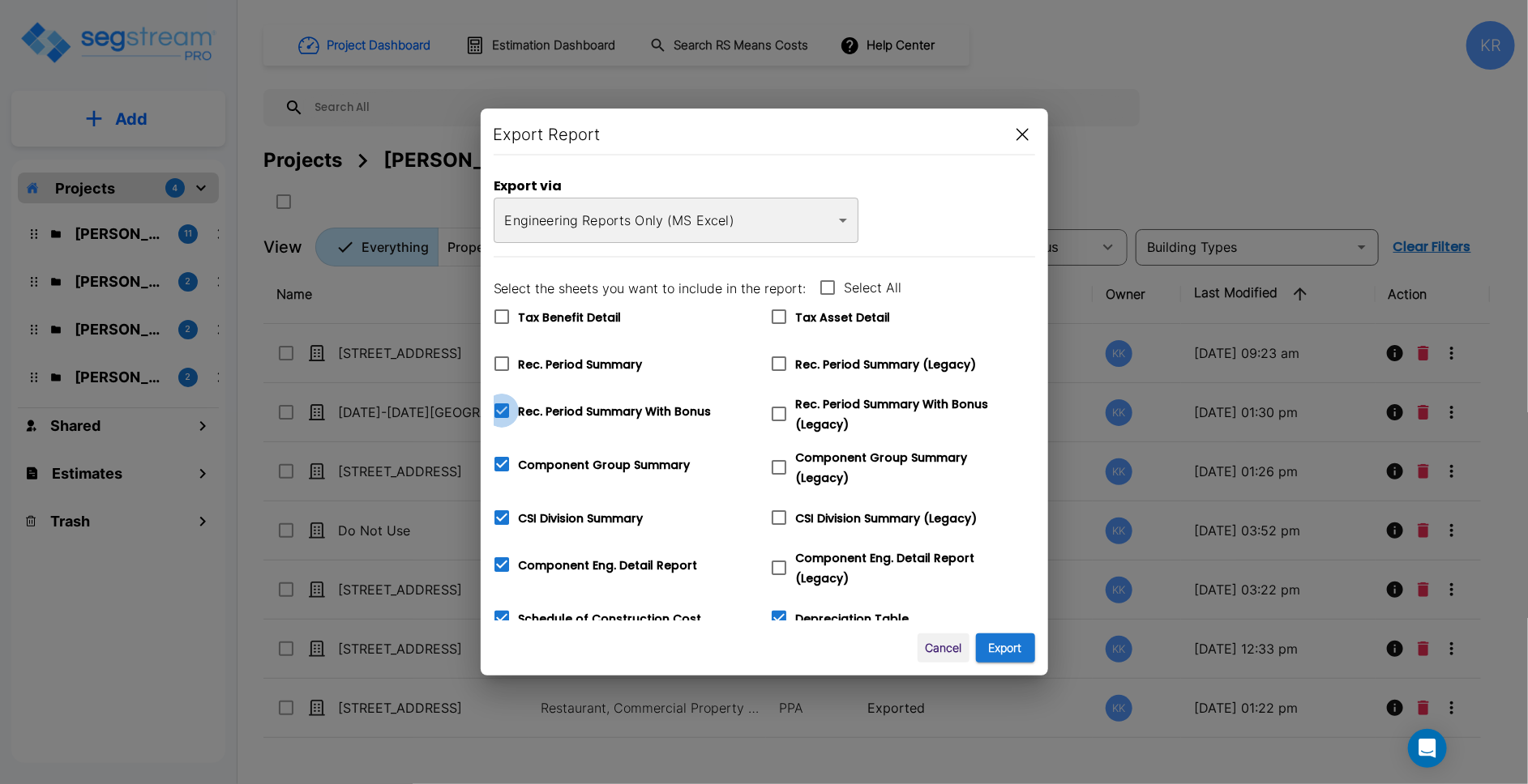
click at [500, 410] on span at bounding box center [502, 411] width 34 height 34
click at [500, 408] on input "Rec. Period Summary With Bonus" at bounding box center [493, 401] width 17 height 14
checkbox input "false"
drag, startPoint x: 499, startPoint y: 460, endPoint x: 521, endPoint y: 512, distance: 56.5
click at [501, 460] on icon at bounding box center [502, 464] width 15 height 15
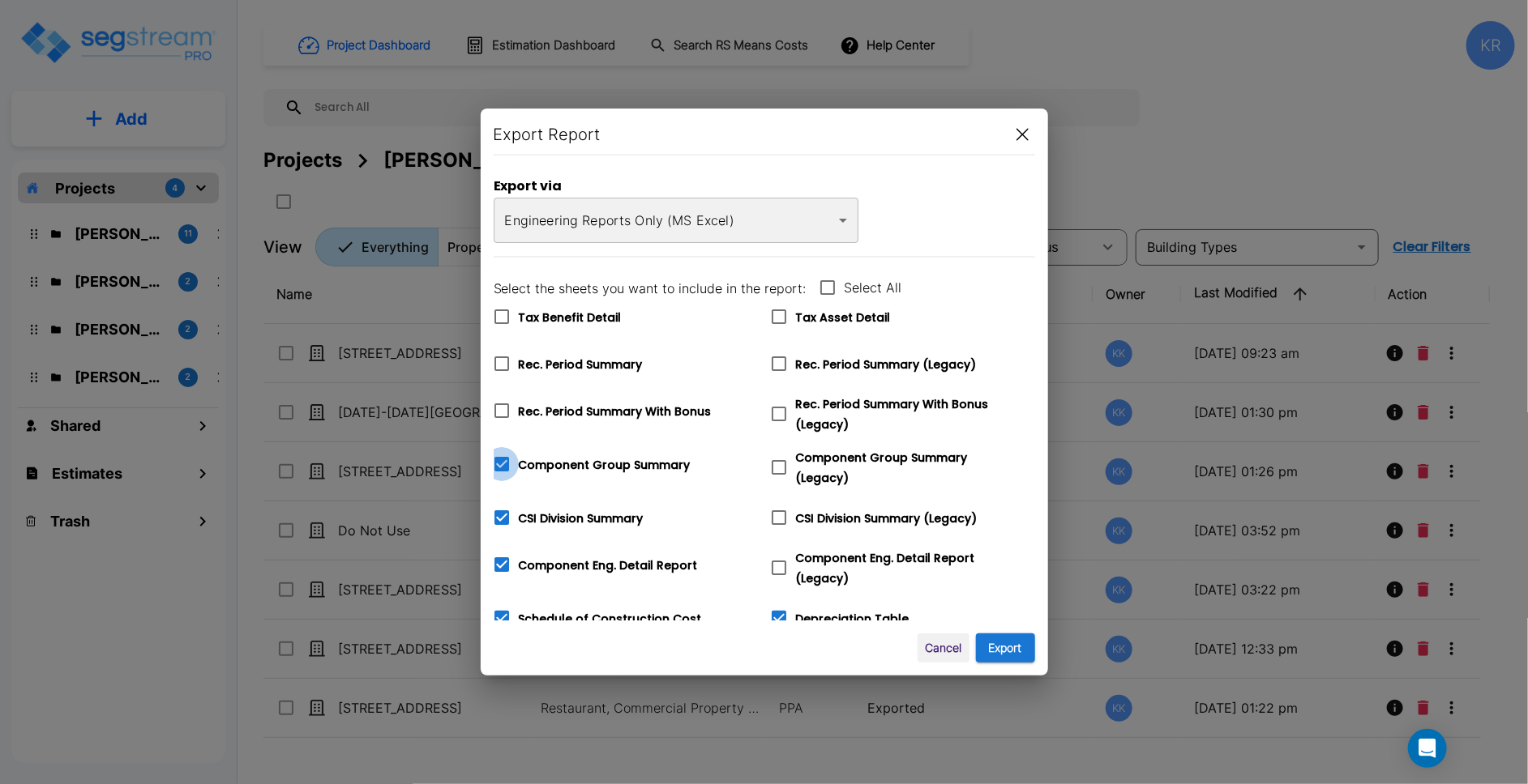
click at [501, 460] on input "Component Group Summary" at bounding box center [493, 454] width 17 height 14
checkbox input "false"
click at [512, 505] on span at bounding box center [502, 517] width 34 height 34
click at [501, 505] on input "CSI Division Summary" at bounding box center [493, 507] width 17 height 14
checkbox input "false"
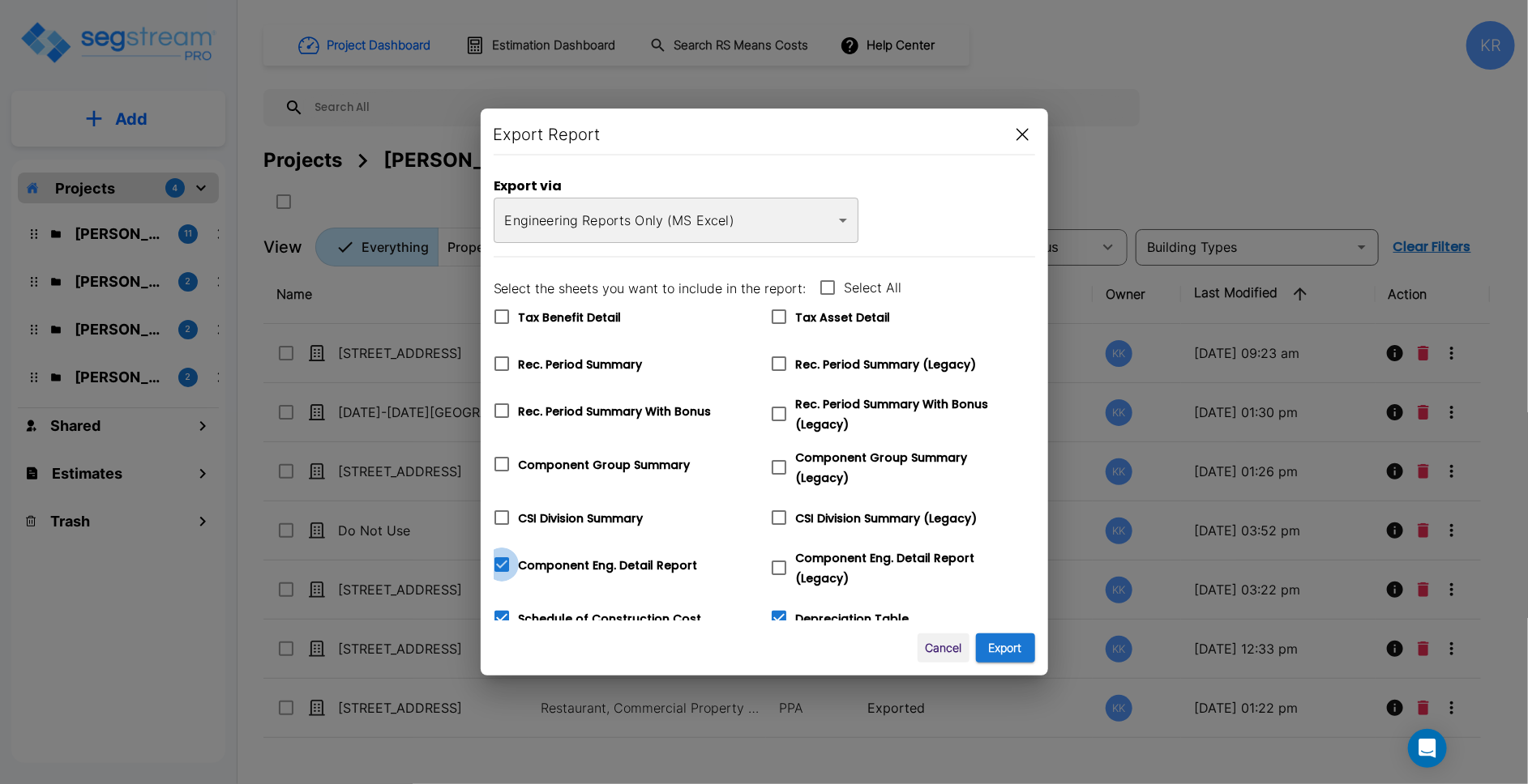
drag, startPoint x: 504, startPoint y: 558, endPoint x: 499, endPoint y: 599, distance: 41.3
click at [504, 559] on icon at bounding box center [502, 565] width 15 height 15
click at [501, 559] on input "Component Eng. Detail Report" at bounding box center [493, 555] width 17 height 14
checkbox input "false"
click at [498, 610] on icon at bounding box center [502, 617] width 15 height 15
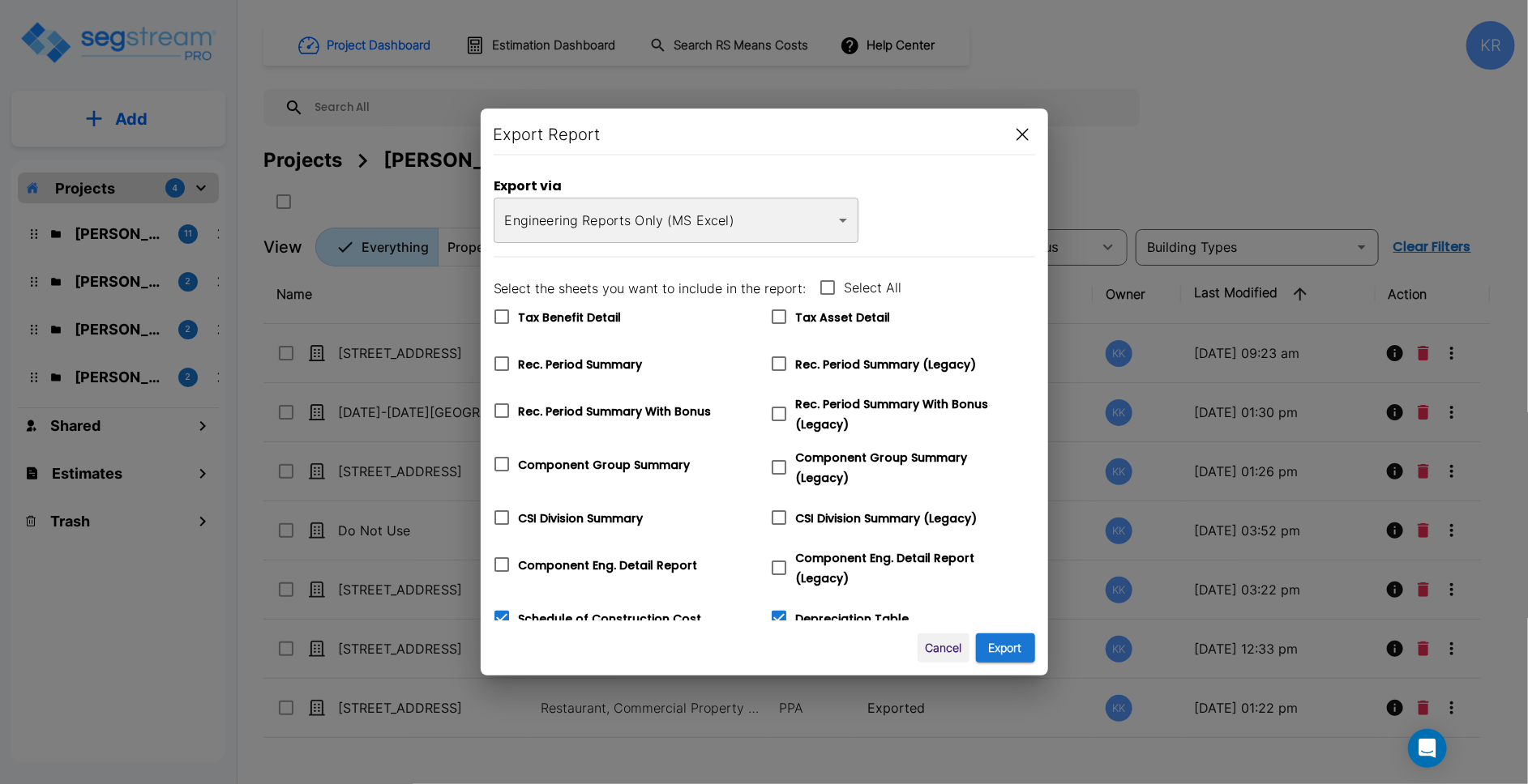
click at [498, 610] on input "Schedule of Construction Cost" at bounding box center [493, 608] width 17 height 14
checkbox input "false"
click at [776, 610] on icon at bounding box center [779, 617] width 15 height 15
click at [776, 608] on input "Depreciation Table" at bounding box center [770, 608] width 17 height 14
checkbox input "false"
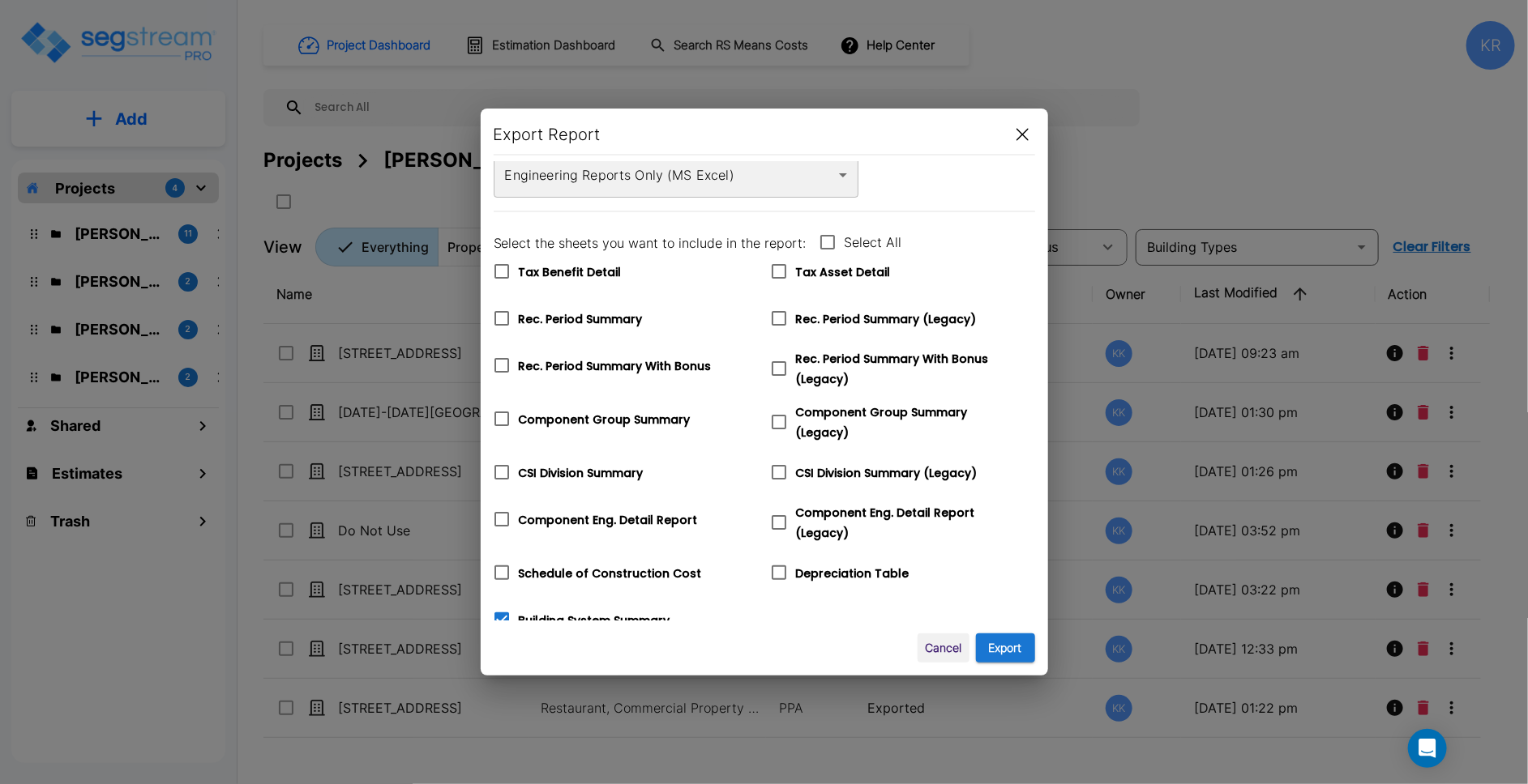
scroll to position [53, 0]
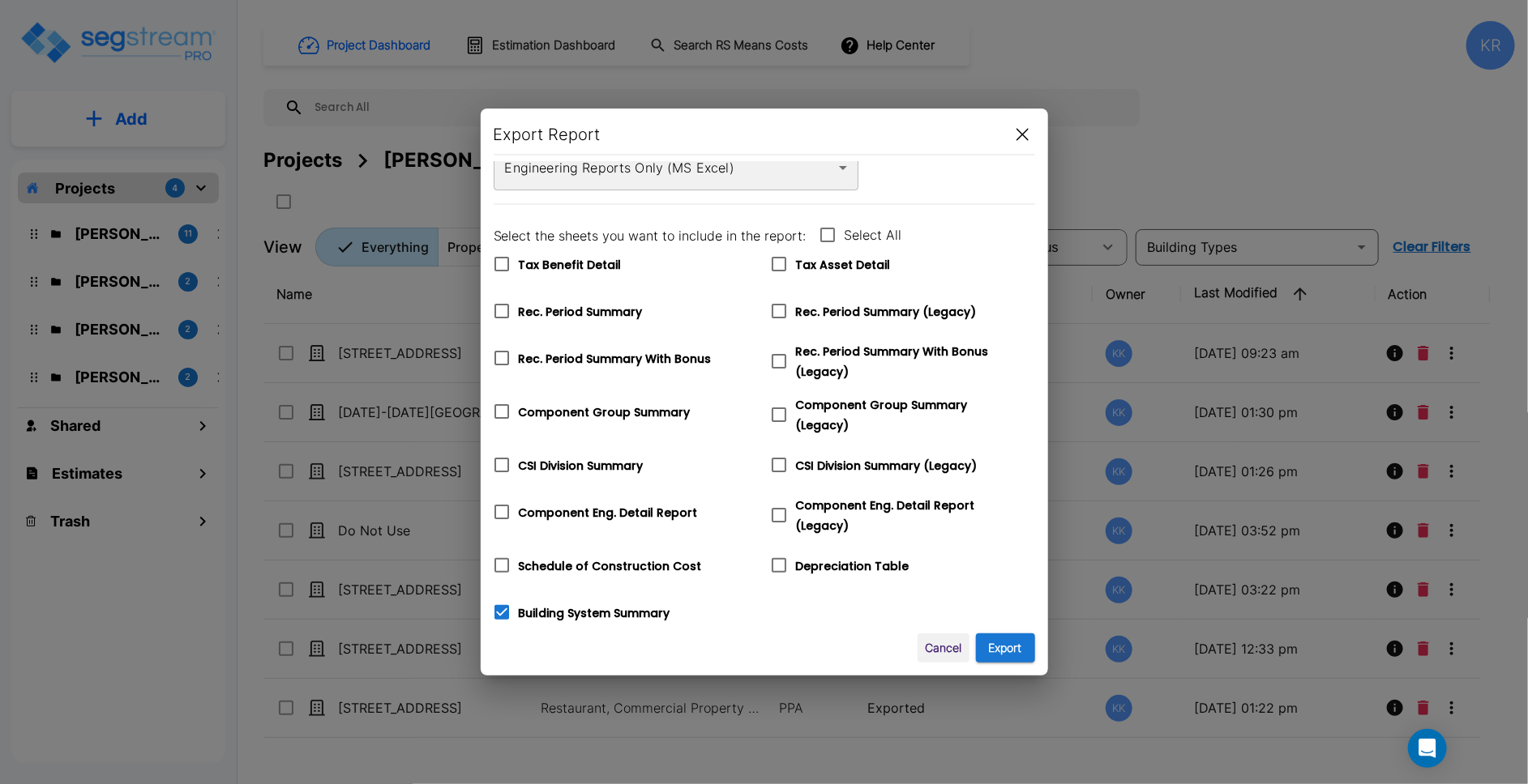
drag, startPoint x: 491, startPoint y: 600, endPoint x: 501, endPoint y: 600, distance: 10.0
click at [491, 600] on div "Export Report Export via Engineering Reports Only (MS Excel) xlsx ​ Select the …" at bounding box center [765, 392] width 568 height 568
click at [499, 606] on icon at bounding box center [502, 612] width 20 height 20
click at [499, 606] on input "Building System Summary" at bounding box center [493, 603] width 17 height 14
checkbox input "false"
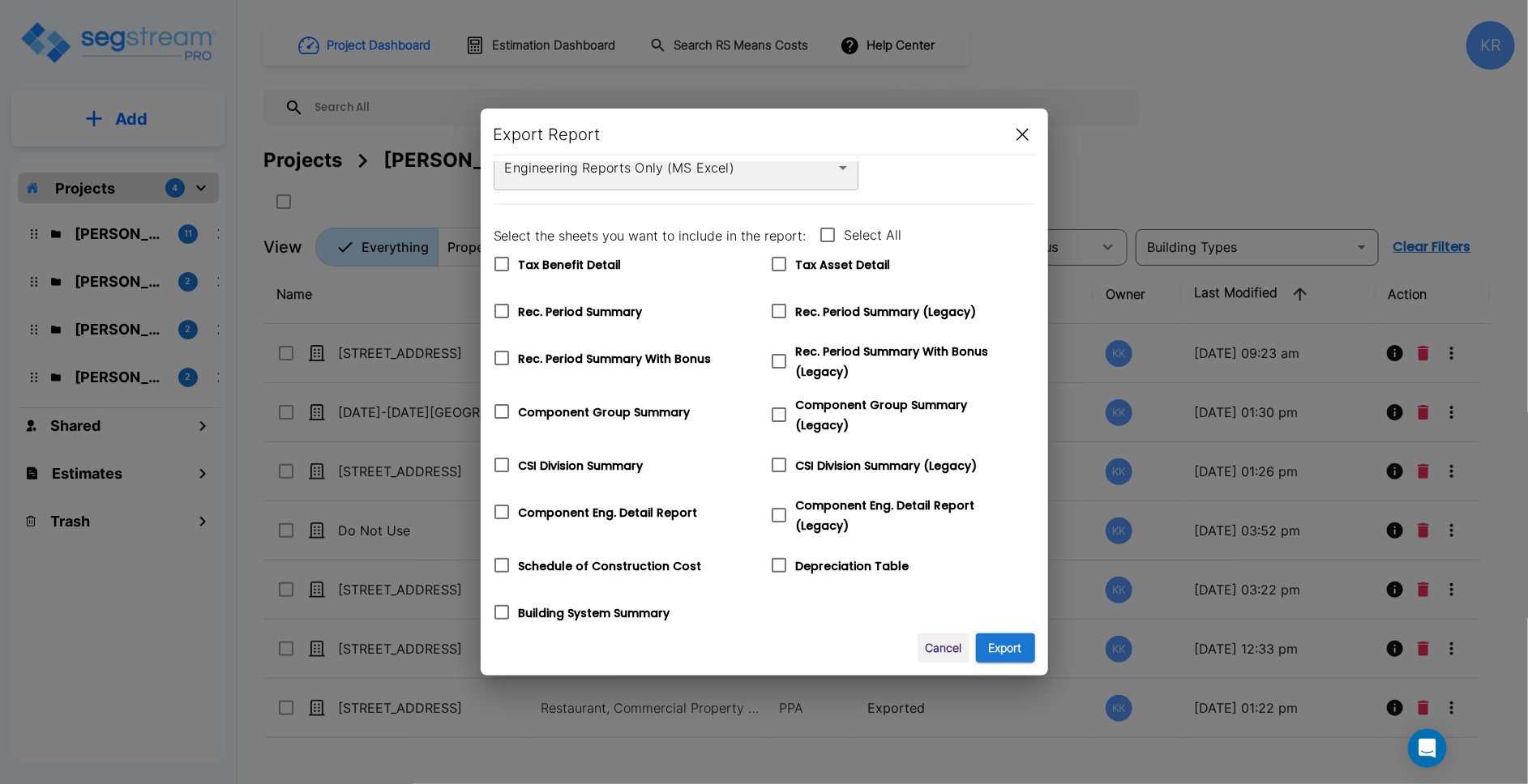
click at [781, 505] on icon at bounding box center [779, 515] width 20 height 20
click at [779, 505] on input "Component Eng. Detail Report (Legacy)" at bounding box center [770, 505] width 17 height 14
checkbox input "true"
click at [779, 457] on icon at bounding box center [779, 465] width 20 height 20
click at [779, 457] on input "CSI Division Summary (Legacy)" at bounding box center [770, 454] width 17 height 14
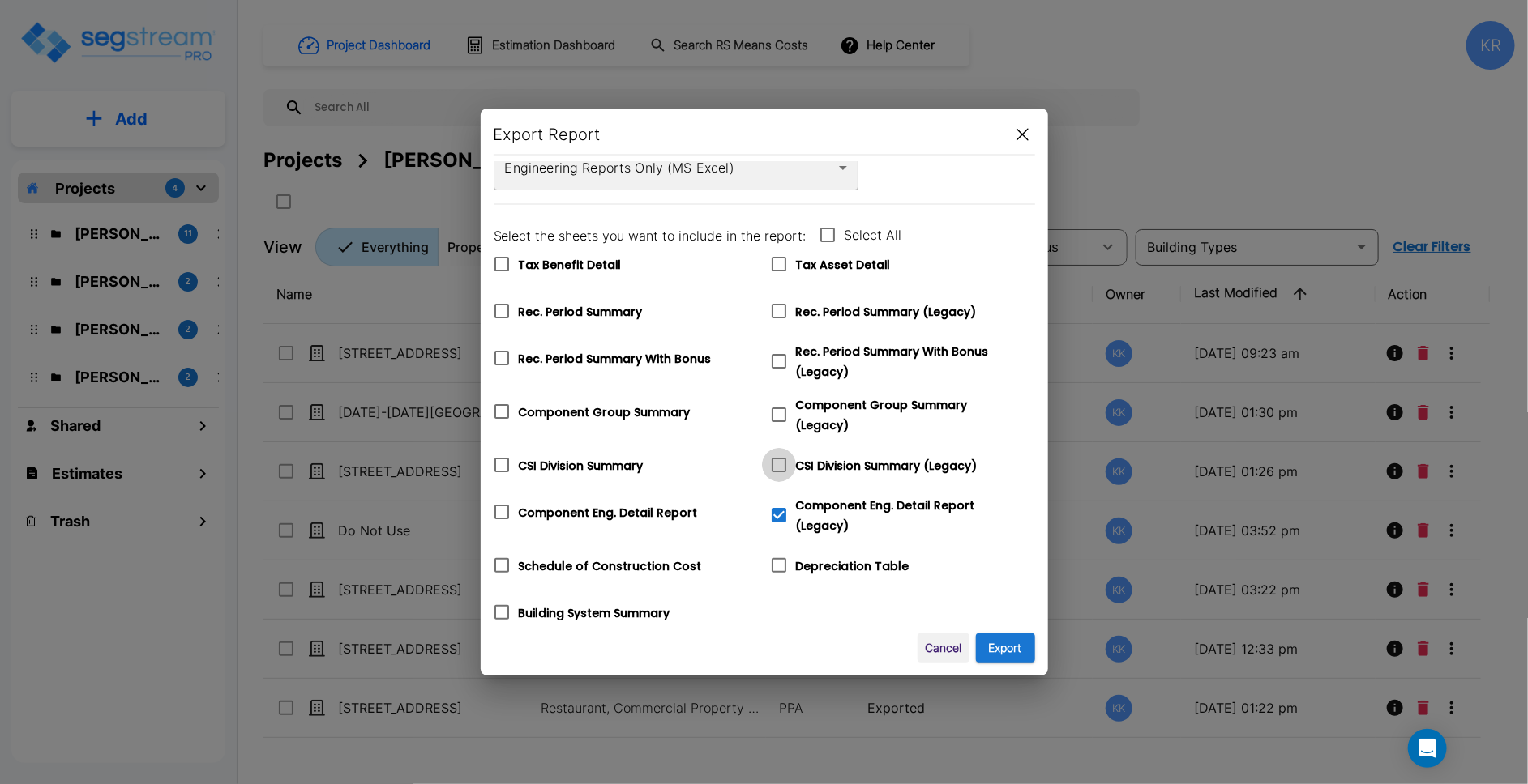
checkbox input "true"
click at [784, 405] on icon at bounding box center [779, 414] width 20 height 20
click at [779, 405] on input "Component Group Summary (Legacy)" at bounding box center [770, 405] width 17 height 14
checkbox input "true"
click at [777, 364] on icon at bounding box center [779, 362] width 20 height 20
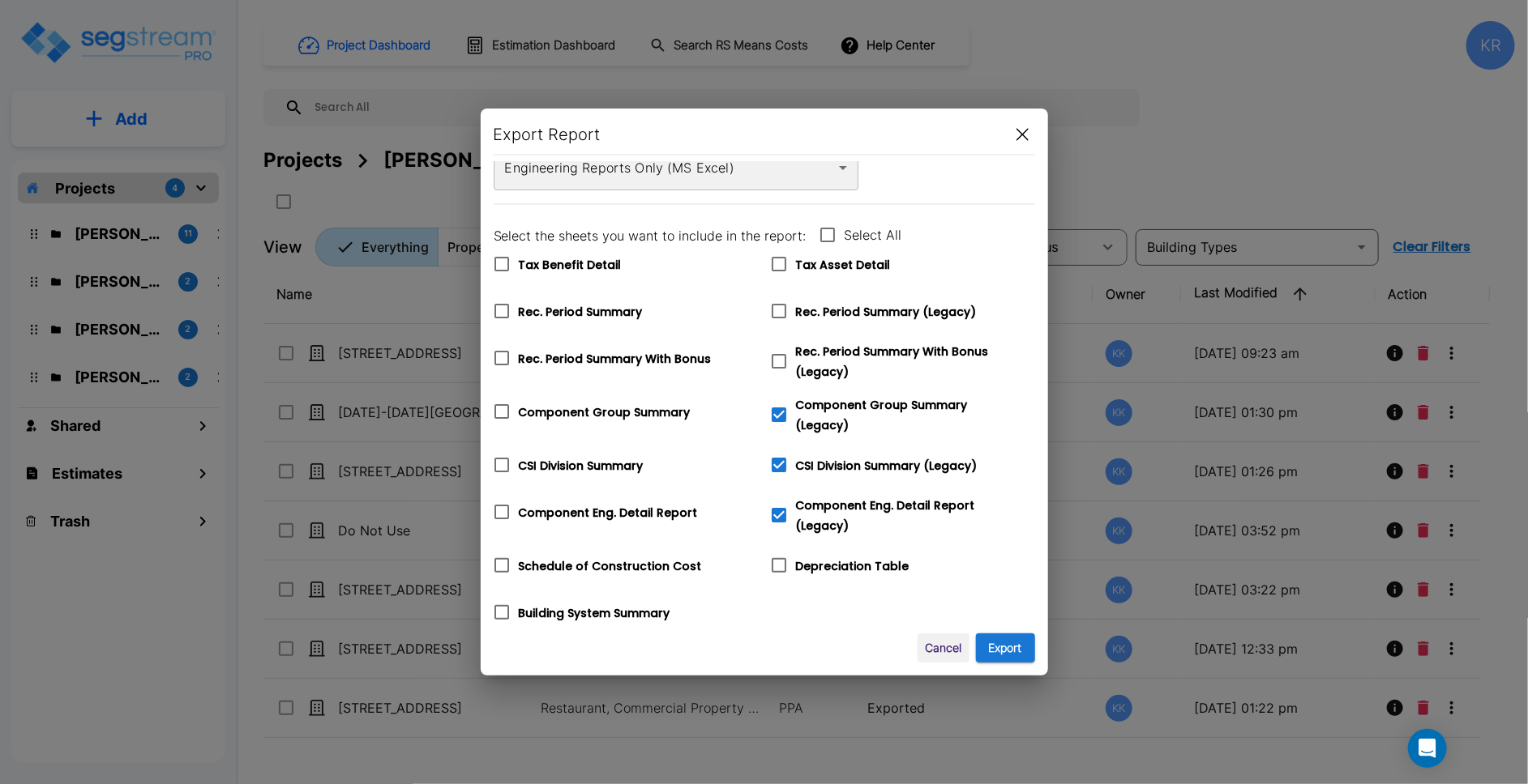
click at [777, 358] on input "Rec. Period Summary With Bonus (Legacy)" at bounding box center [770, 351] width 17 height 14
checkbox input "true"
click at [777, 310] on icon at bounding box center [779, 311] width 20 height 20
click at [777, 308] on input "Rec. Period Summary (Legacy)" at bounding box center [770, 301] width 17 height 14
checkbox input "true"
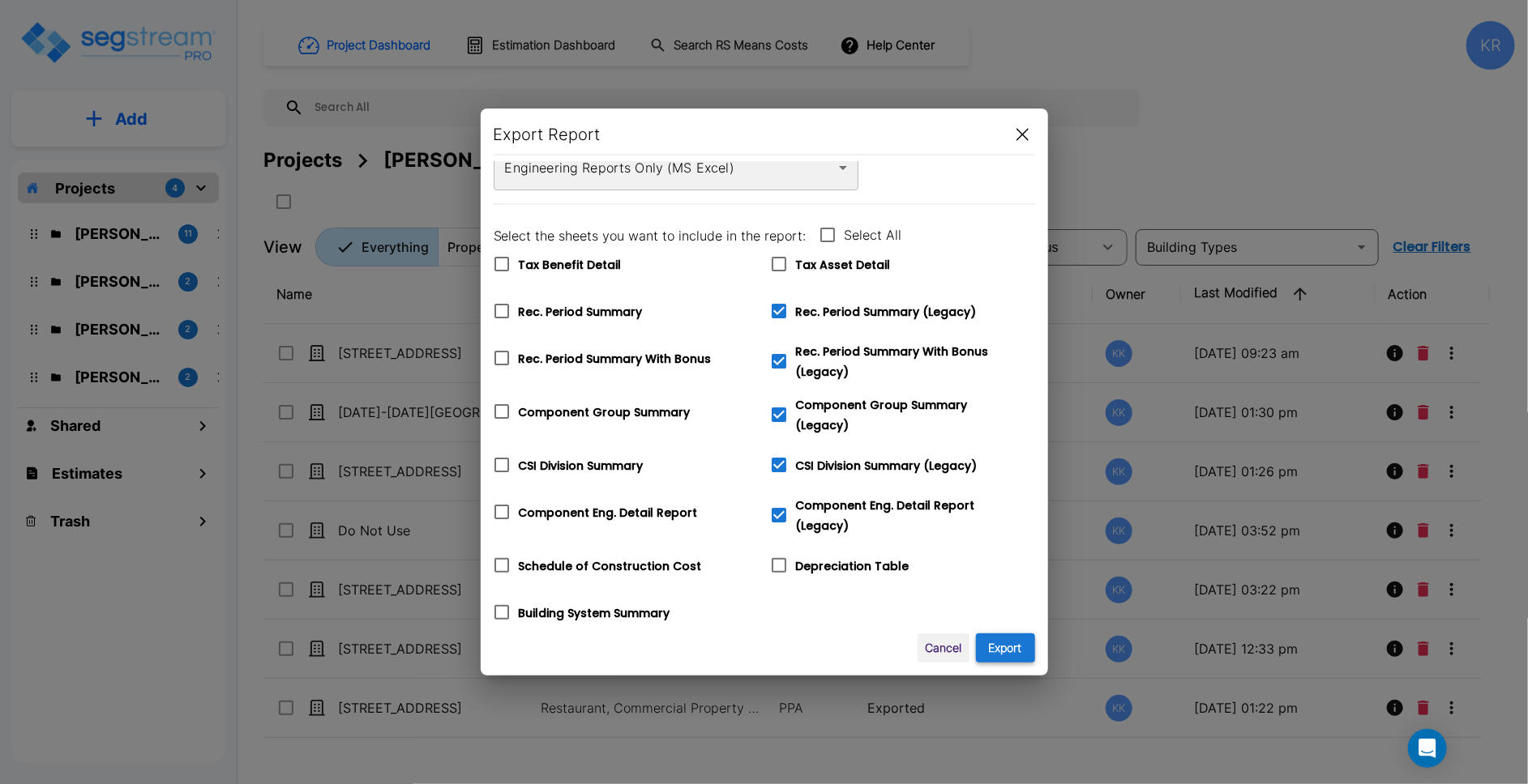
click at [1008, 640] on button "Export" at bounding box center [1005, 648] width 60 height 30
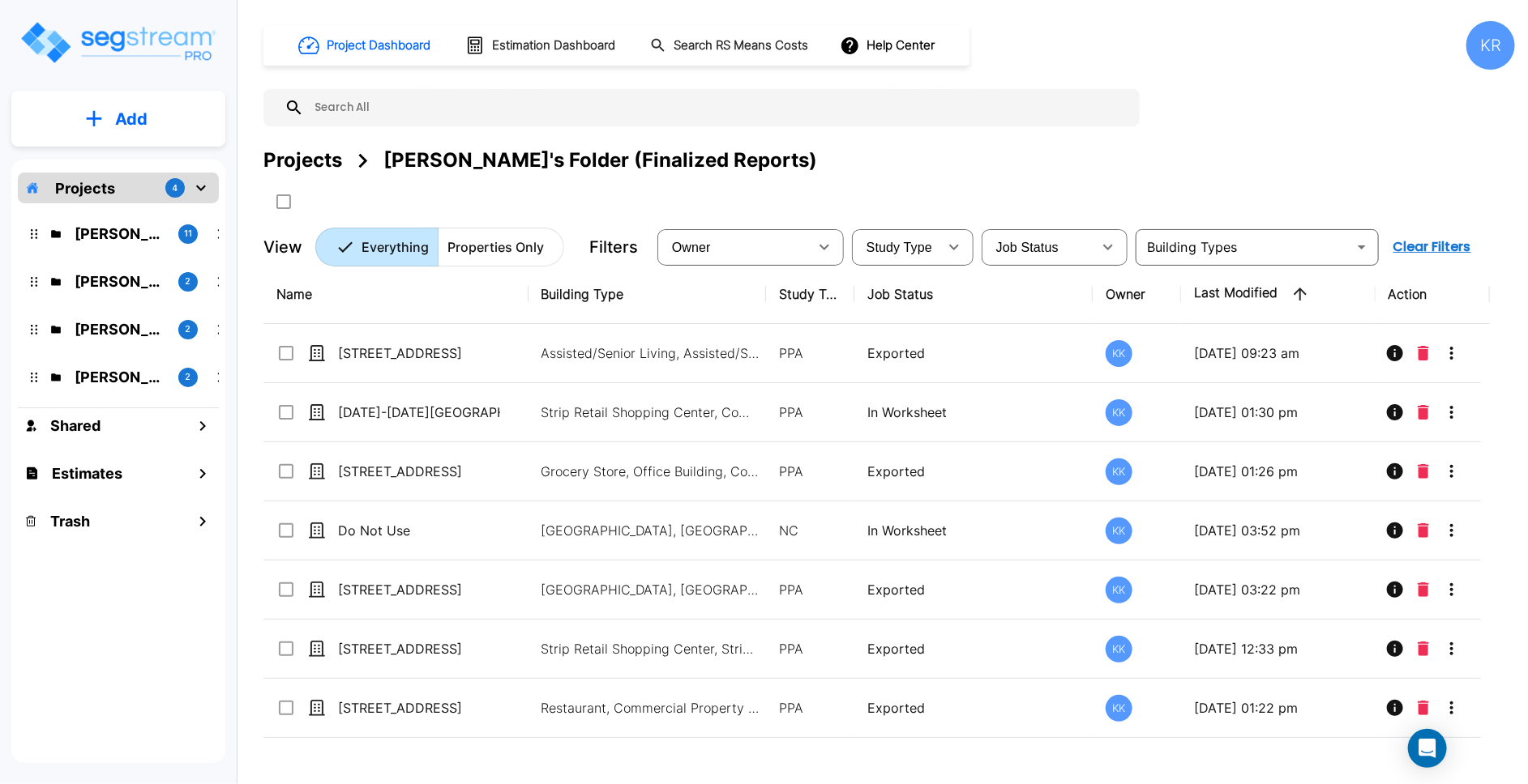
click at [663, 154] on div "[PERSON_NAME]'s Folder (Finalized Reports)" at bounding box center [600, 161] width 433 height 29
click at [828, 178] on div "Projects [PERSON_NAME]'s Folder (Finalized Reports)" at bounding box center [889, 180] width 1252 height 69
click at [1134, 48] on div "KR" at bounding box center [1491, 46] width 49 height 49
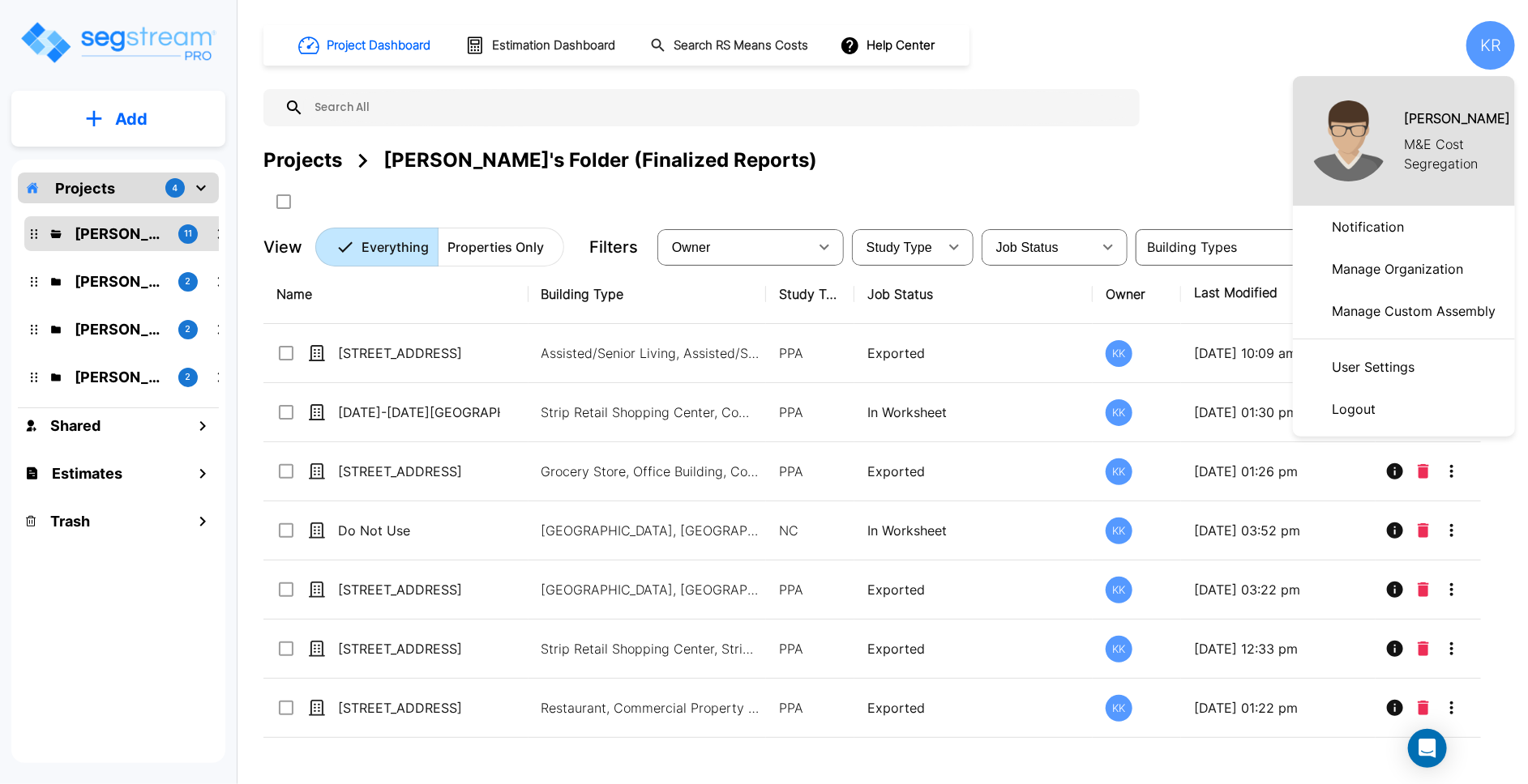
click at [1134, 411] on p "Logout" at bounding box center [1353, 409] width 57 height 32
